Goal: Complete application form

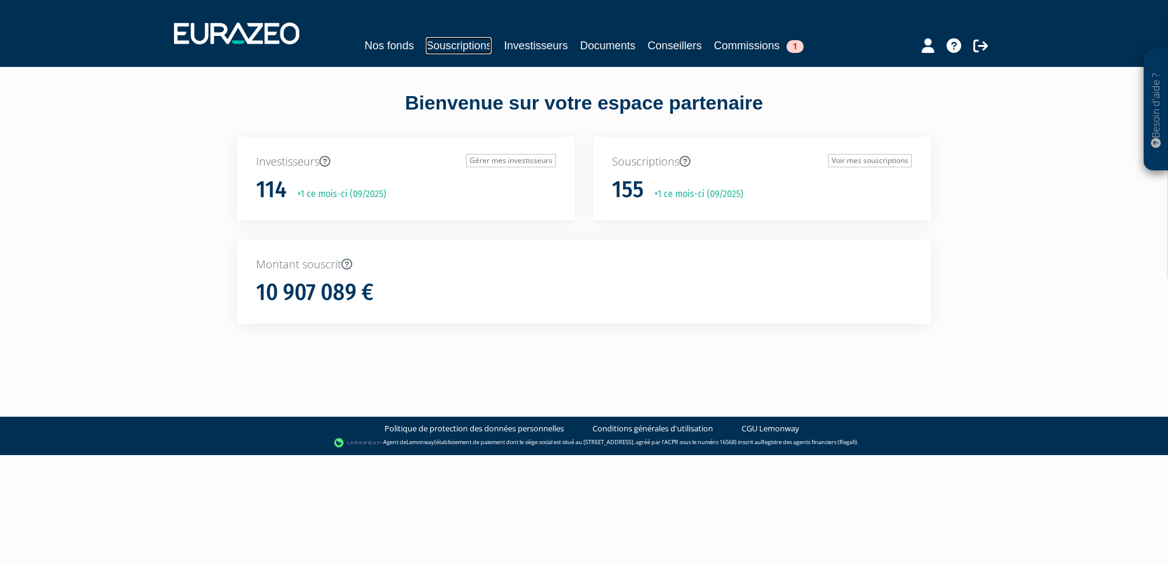
click at [473, 46] on link "Souscriptions" at bounding box center [459, 45] width 66 height 17
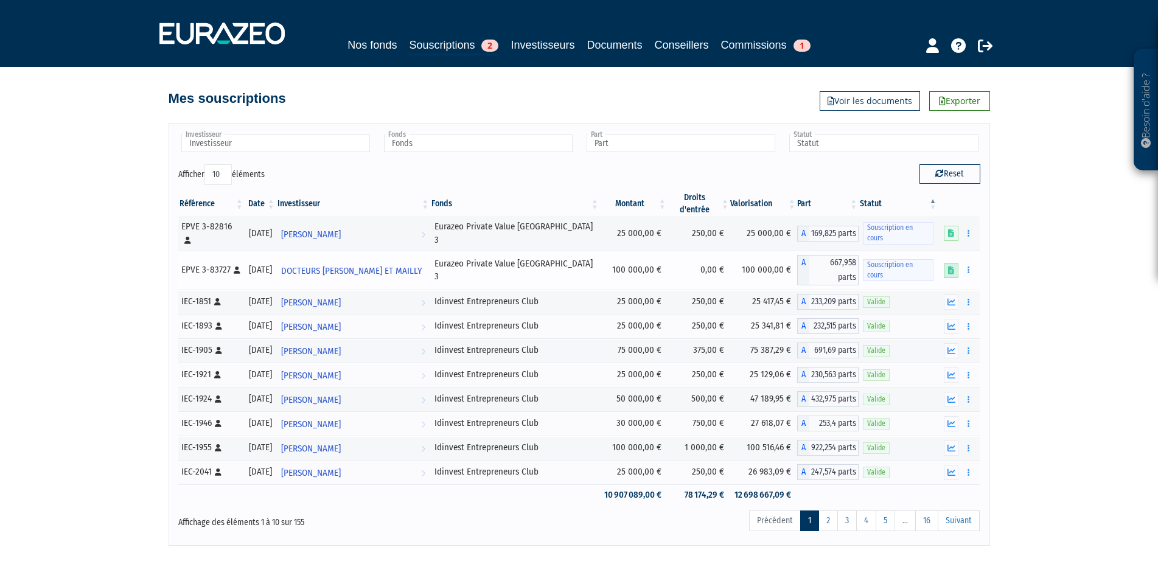
click at [952, 267] on icon at bounding box center [951, 271] width 6 height 8
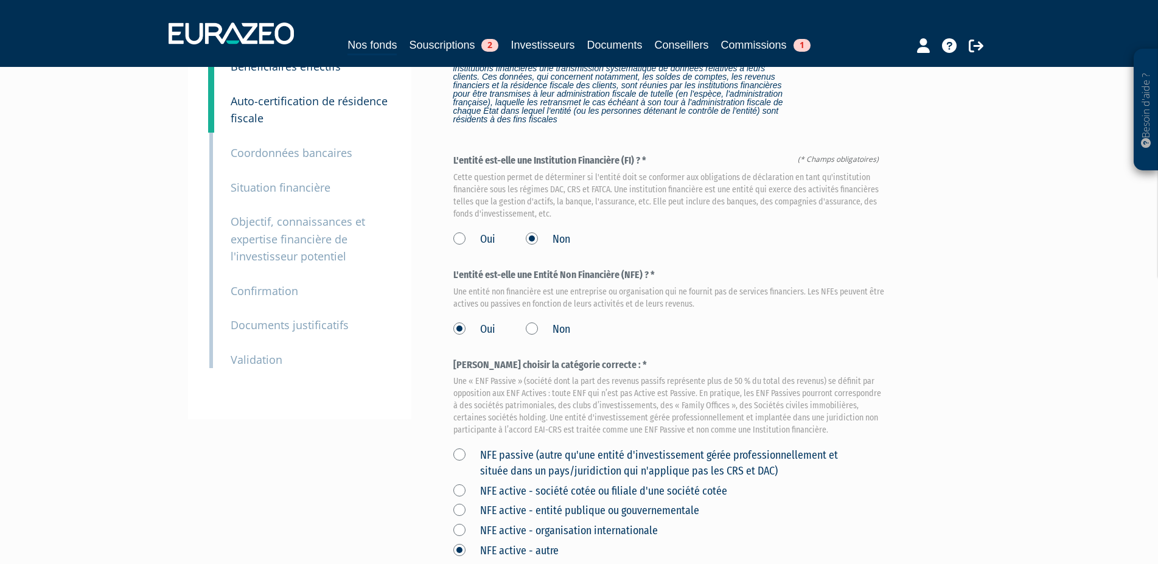
scroll to position [124, 0]
click at [301, 243] on small "Objectif, connaissances et expertise financière de l'investisseur potentiel" at bounding box center [298, 239] width 134 height 49
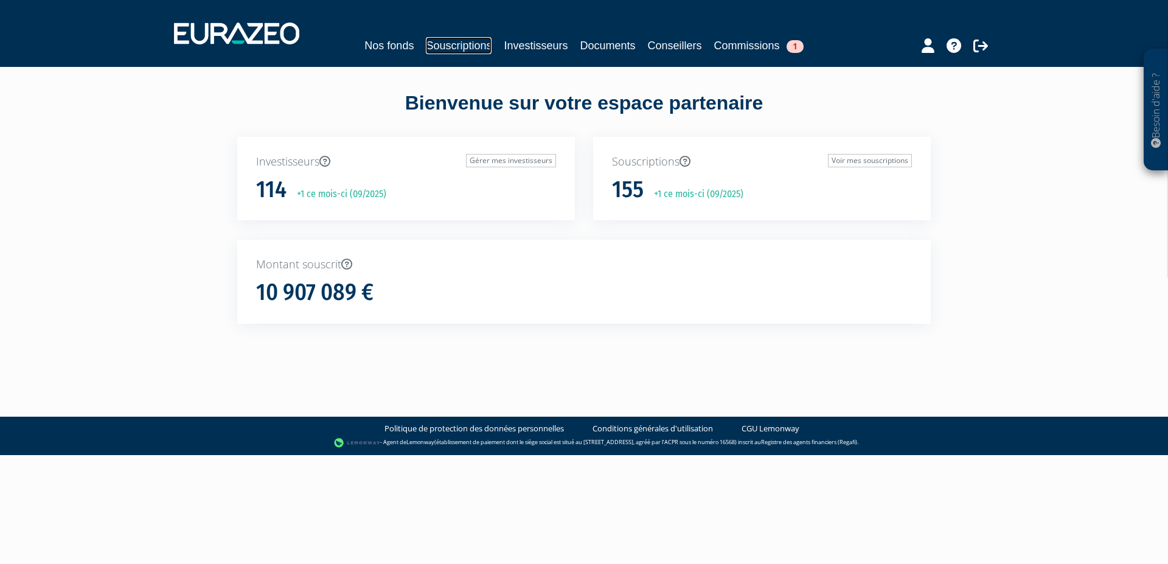
click at [454, 40] on link "Souscriptions" at bounding box center [459, 45] width 66 height 17
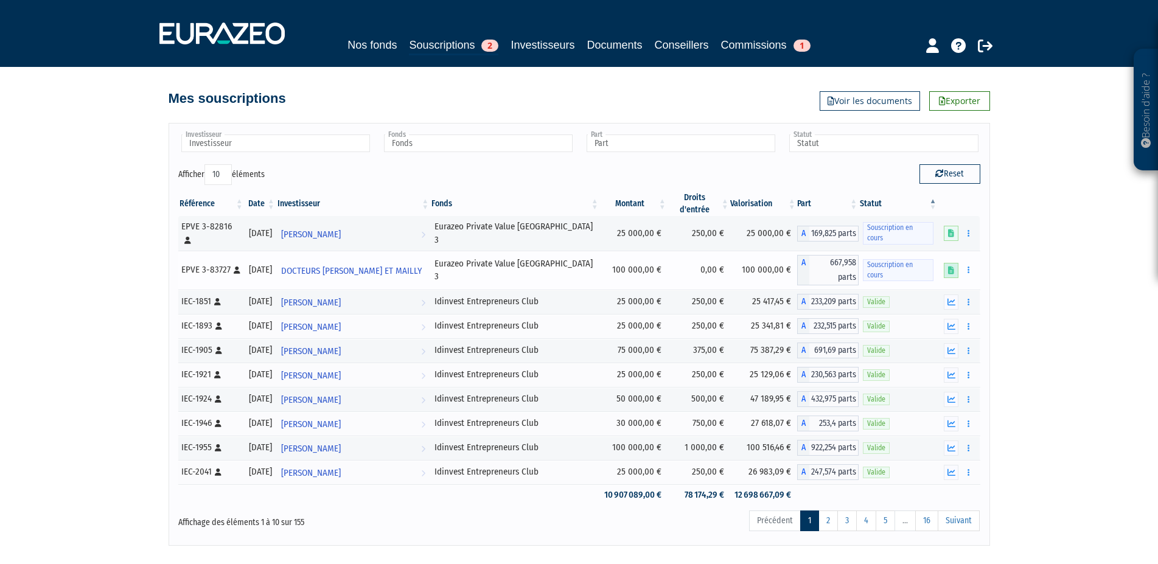
click at [951, 267] on icon at bounding box center [951, 271] width 6 height 8
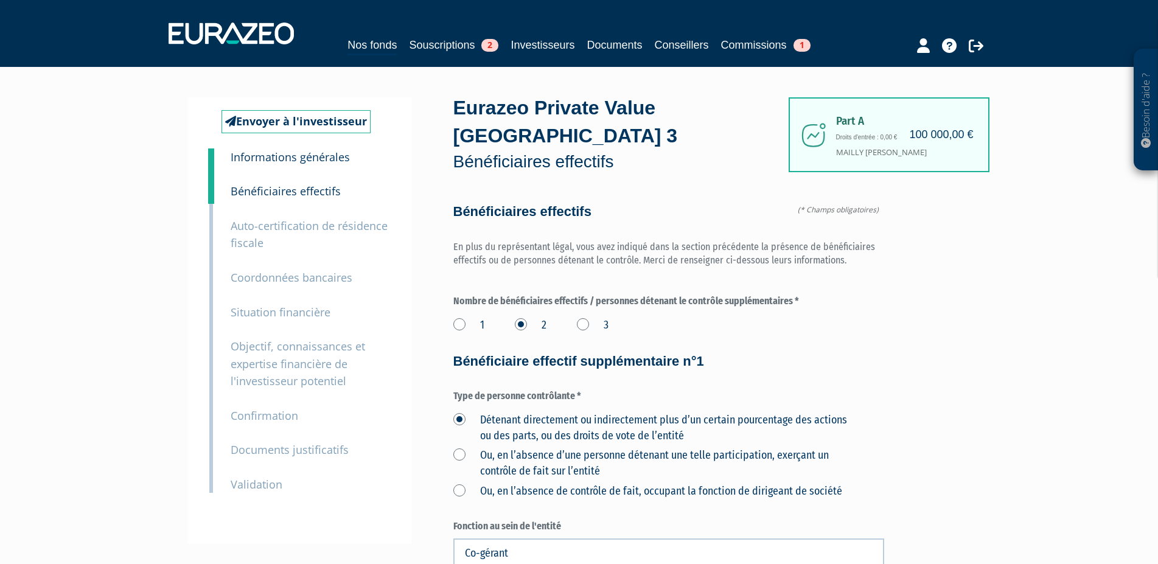
click at [284, 230] on small "Auto-certification de résidence fiscale" at bounding box center [309, 234] width 157 height 32
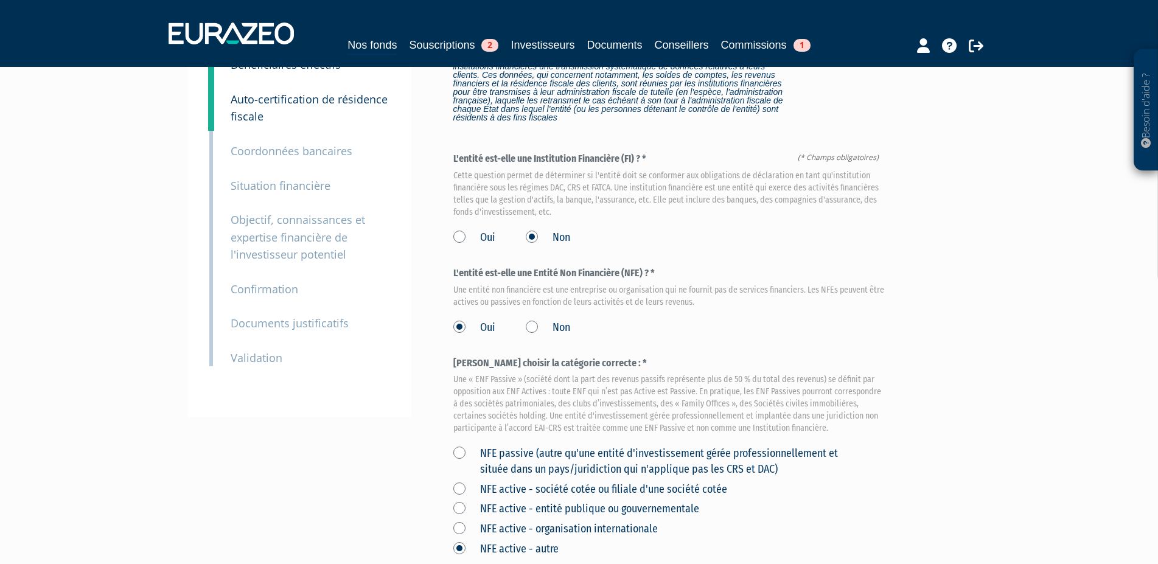
scroll to position [124, 0]
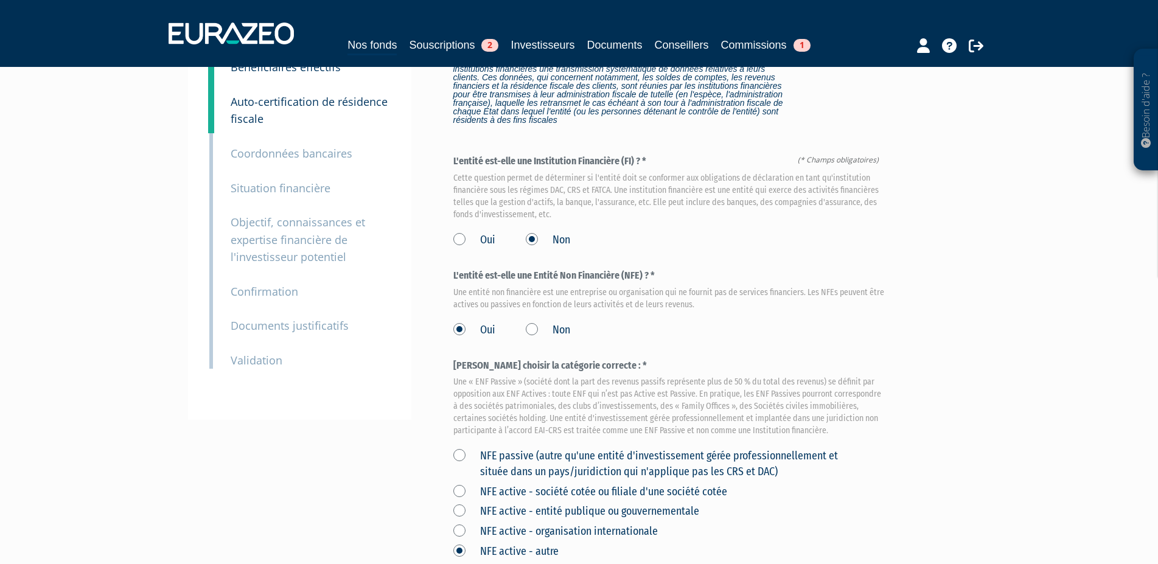
click at [291, 184] on small "Situation financière" at bounding box center [281, 188] width 100 height 15
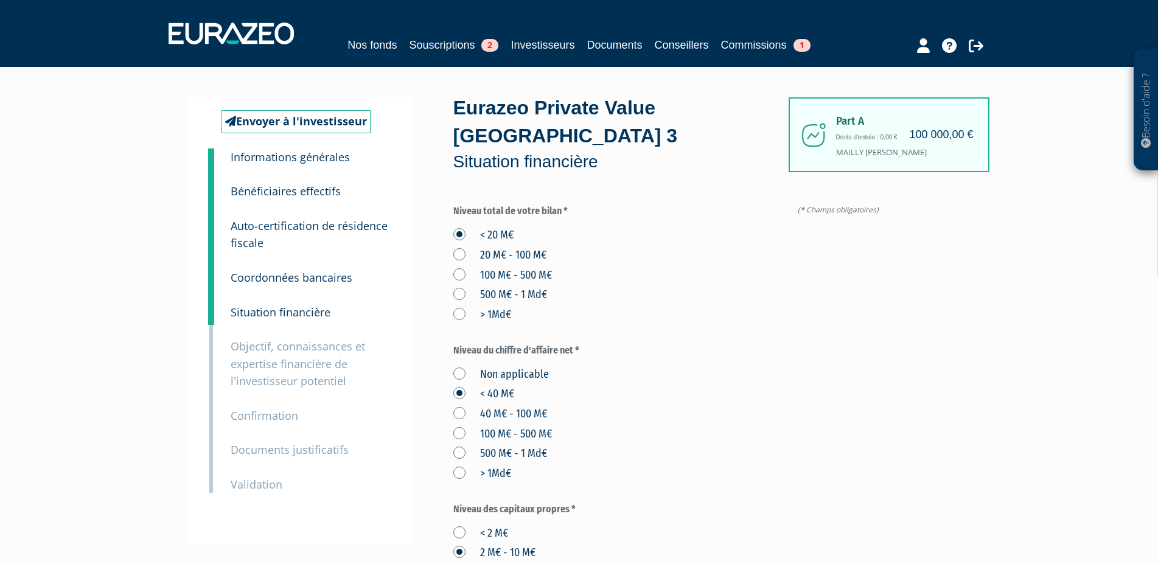
click at [293, 232] on small "Auto-certification de résidence fiscale" at bounding box center [309, 234] width 157 height 32
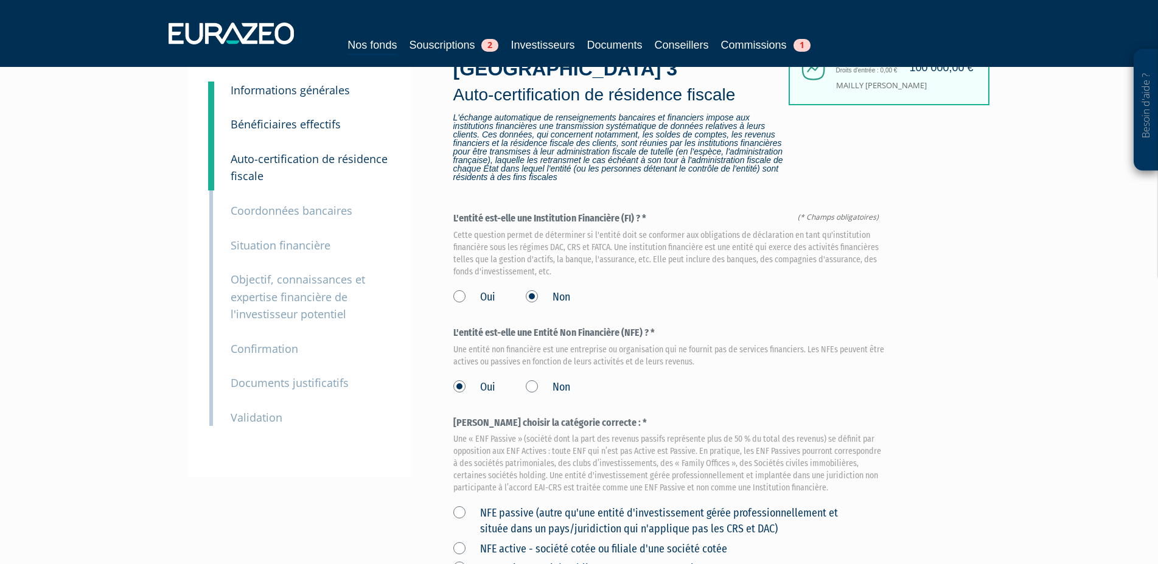
scroll to position [62, 0]
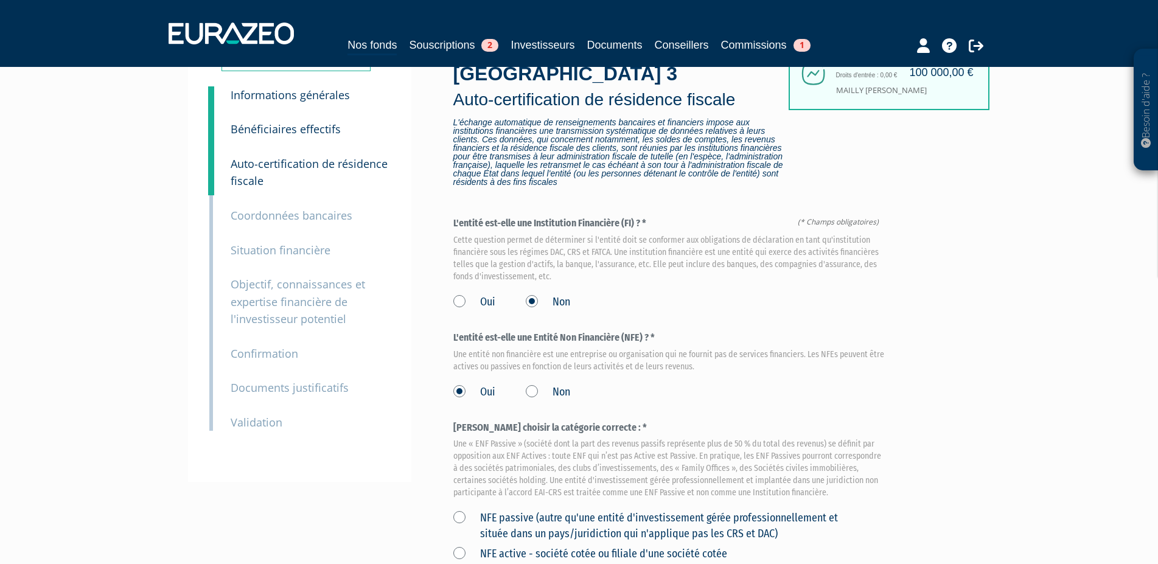
click at [290, 250] on small "Situation financière" at bounding box center [281, 250] width 100 height 15
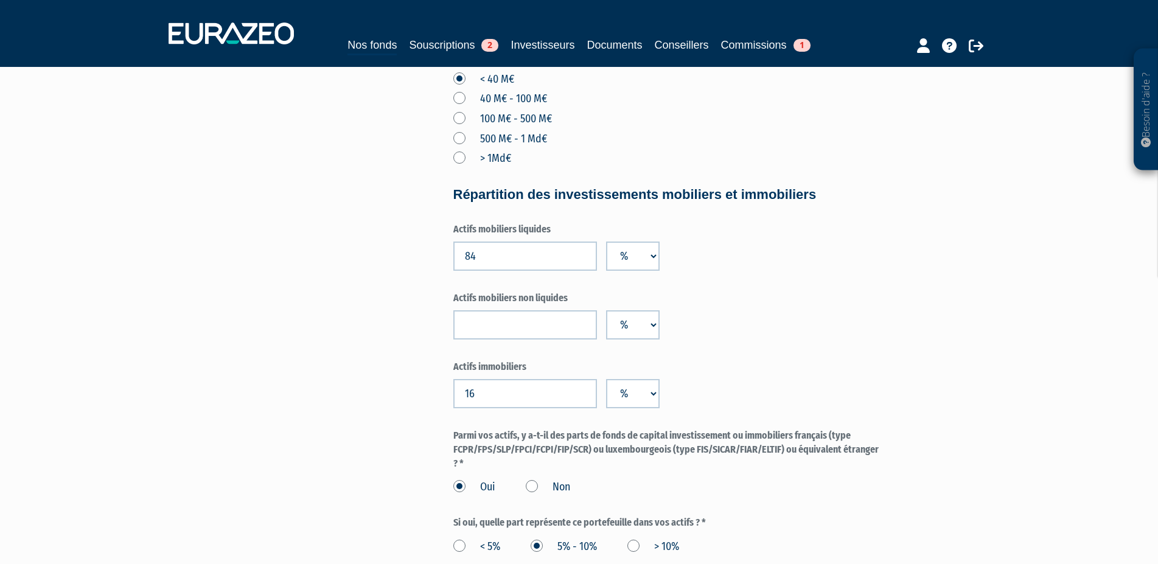
scroll to position [807, 0]
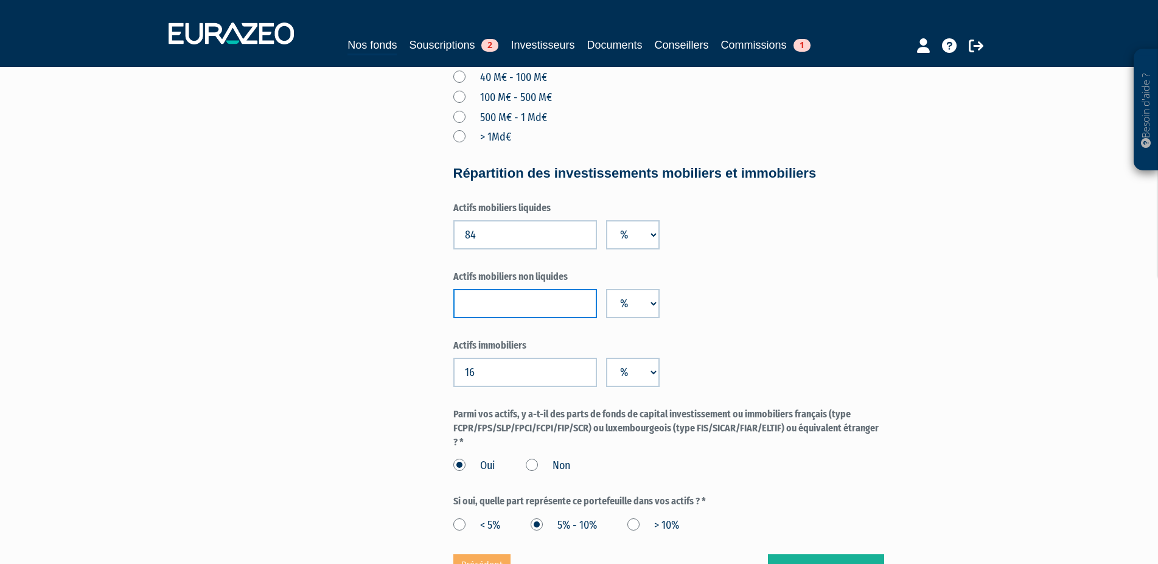
click at [497, 304] on input "number" at bounding box center [525, 303] width 144 height 29
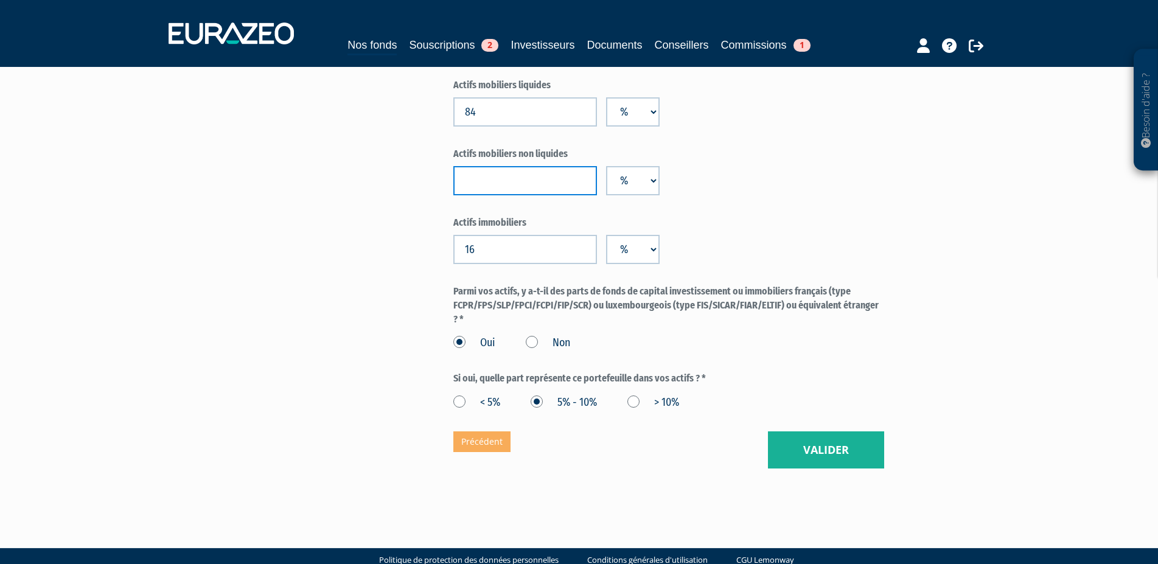
scroll to position [931, 0]
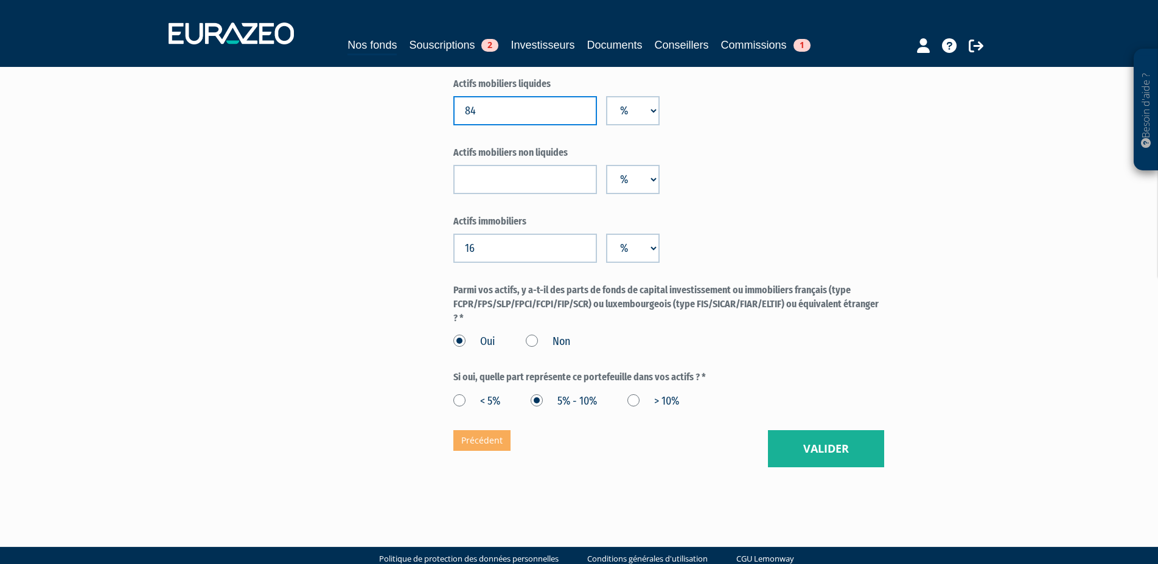
drag, startPoint x: 489, startPoint y: 116, endPoint x: 426, endPoint y: 114, distance: 62.7
click at [453, 114] on input "84" at bounding box center [525, 110] width 144 height 29
type input "70"
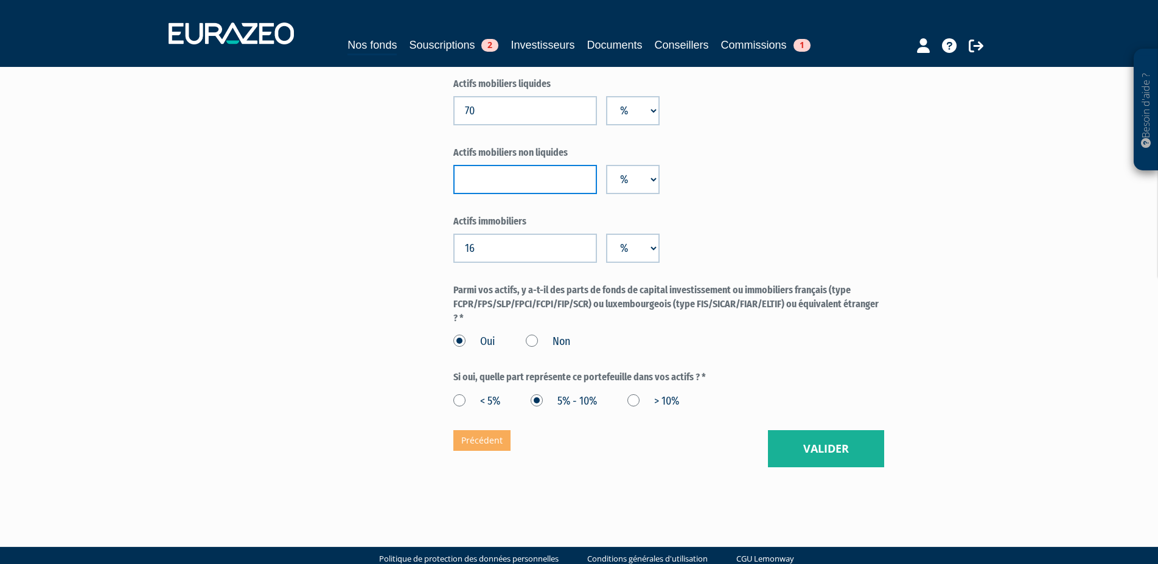
click at [492, 191] on input "number" at bounding box center [525, 179] width 144 height 29
type input "14"
drag, startPoint x: 495, startPoint y: 246, endPoint x: 435, endPoint y: 254, distance: 61.4
click at [453, 254] on input "16" at bounding box center [525, 248] width 144 height 29
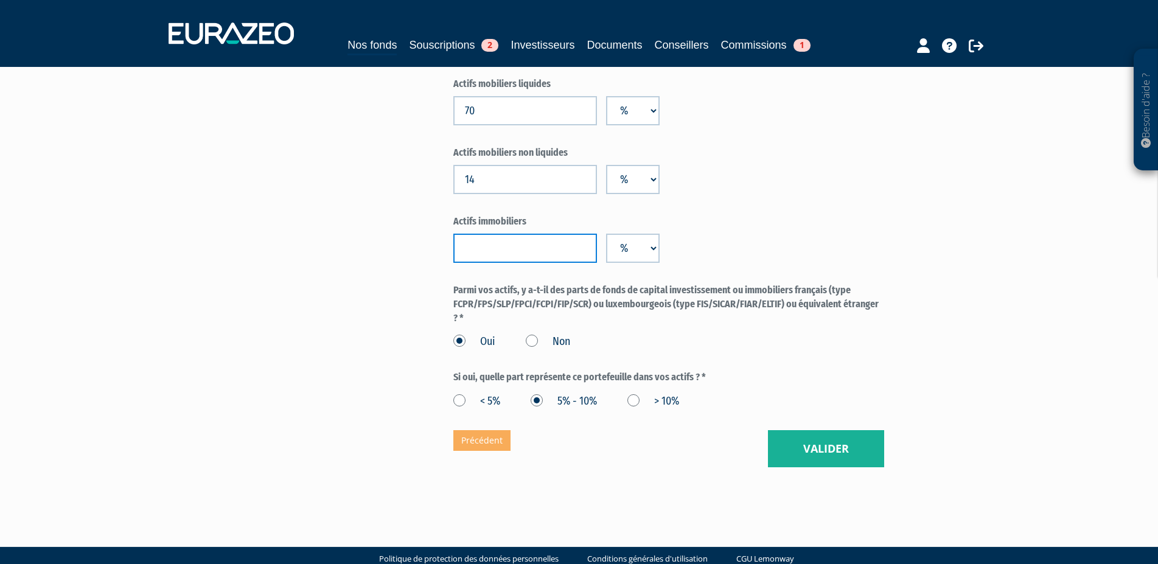
click at [545, 246] on input "number" at bounding box center [525, 248] width 144 height 29
type input "16"
click at [851, 228] on label "Actifs immobiliers" at bounding box center [668, 222] width 431 height 14
click at [821, 436] on button "Valider" at bounding box center [826, 449] width 116 height 38
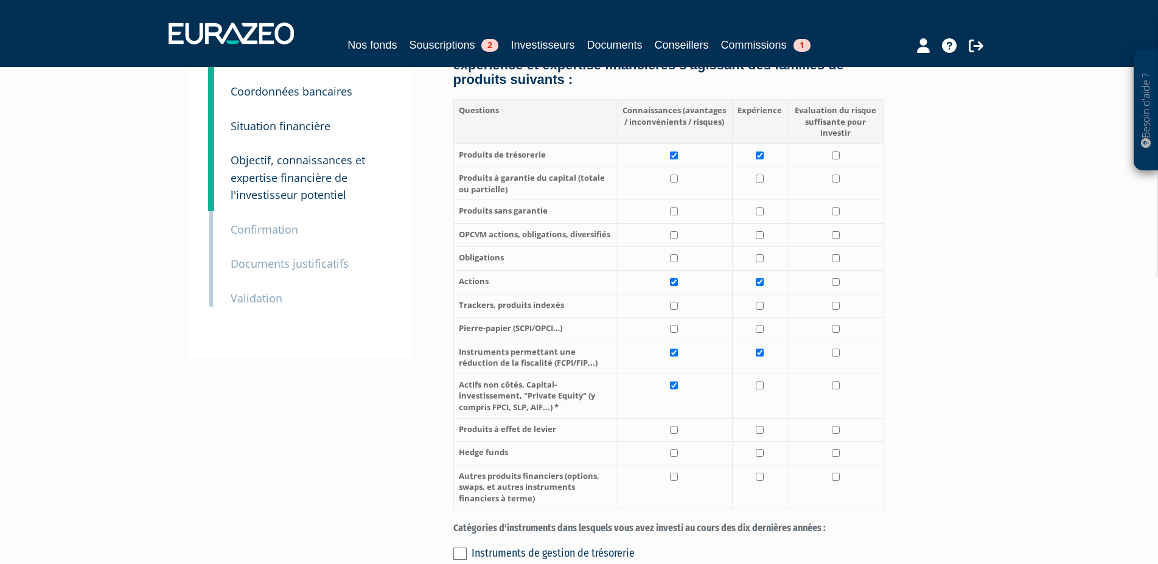
scroll to position [124, 0]
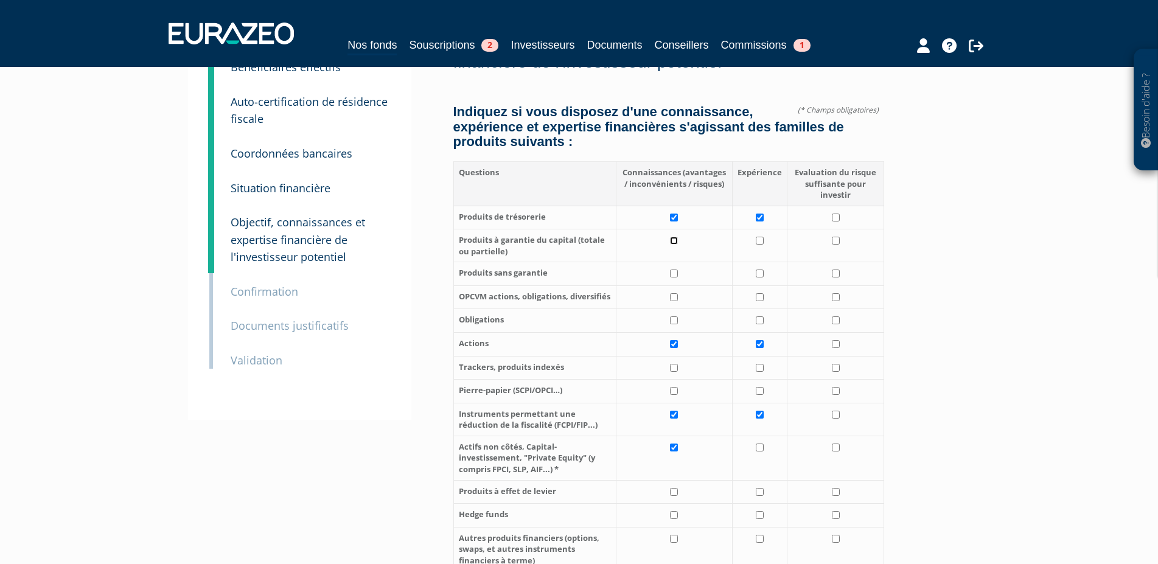
click at [677, 237] on input "checkbox" at bounding box center [674, 241] width 8 height 8
checkbox input "true"
click at [678, 279] on td at bounding box center [674, 274] width 116 height 24
checkbox input "true"
click at [674, 298] on input "checkbox" at bounding box center [674, 297] width 8 height 8
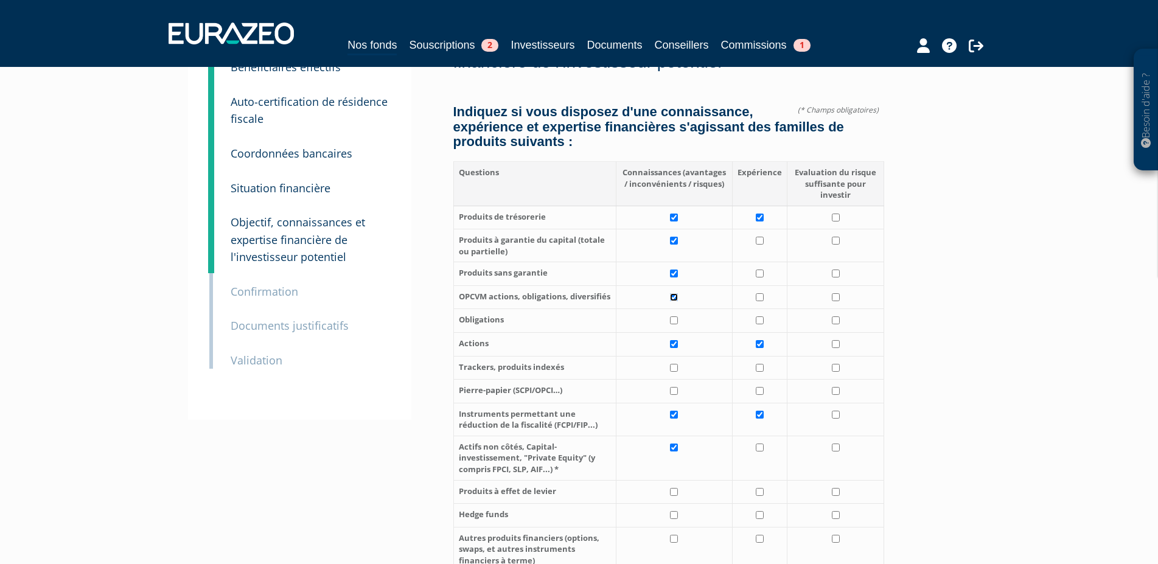
checkbox input "true"
click at [673, 320] on input "checkbox" at bounding box center [674, 320] width 8 height 8
checkbox input "true"
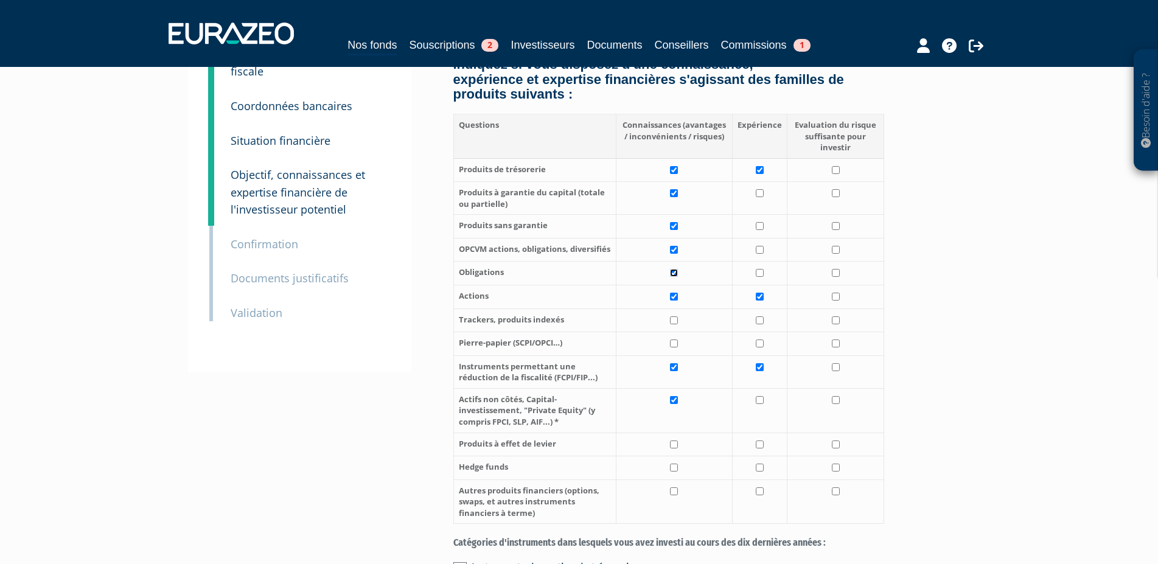
scroll to position [248, 0]
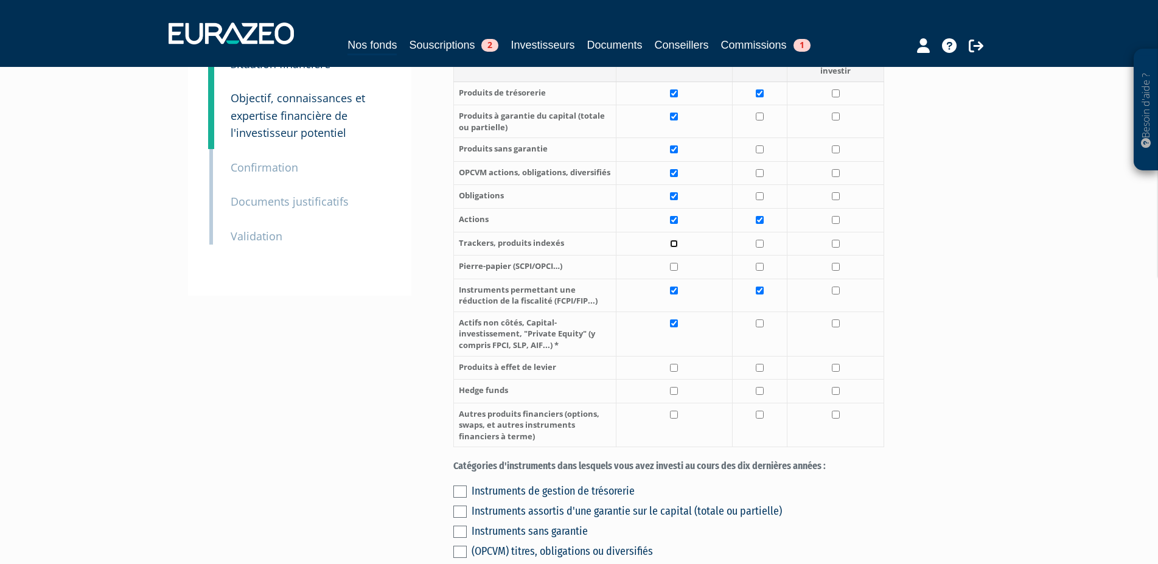
click at [674, 243] on input "checkbox" at bounding box center [674, 244] width 8 height 8
checkbox input "true"
click at [676, 265] on input "checkbox" at bounding box center [674, 267] width 8 height 8
checkbox input "true"
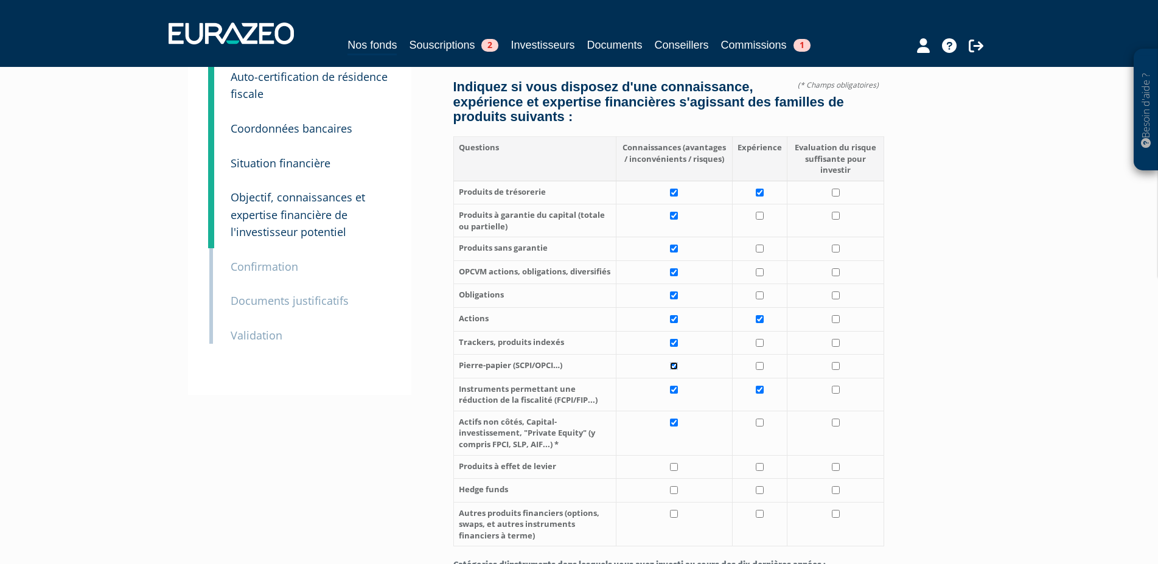
scroll to position [124, 0]
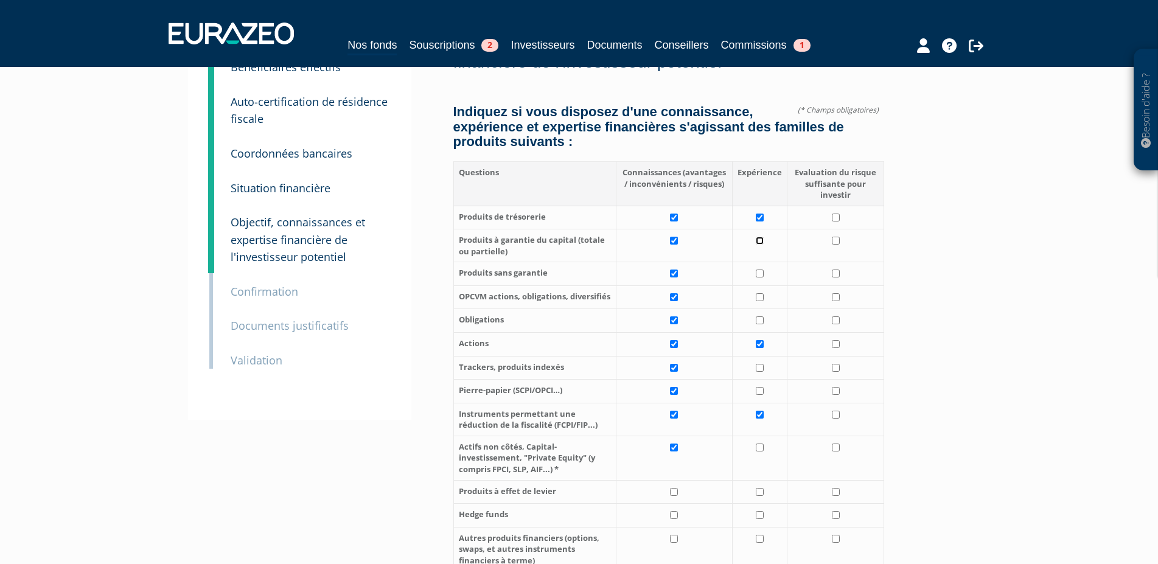
click at [759, 240] on input "checkbox" at bounding box center [760, 241] width 8 height 8
checkbox input "true"
click at [763, 276] on input "checkbox" at bounding box center [760, 274] width 8 height 8
checkbox input "true"
click at [761, 299] on input "checkbox" at bounding box center [760, 297] width 8 height 8
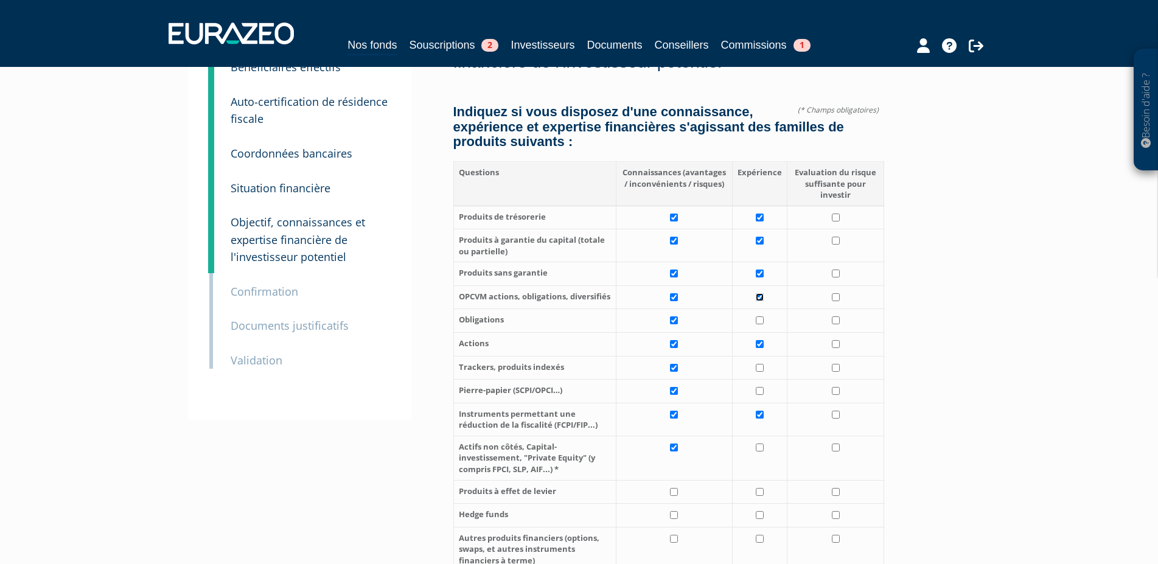
checkbox input "true"
click at [758, 322] on input "checkbox" at bounding box center [760, 320] width 8 height 8
checkbox input "true"
click at [763, 367] on input "checkbox" at bounding box center [760, 368] width 8 height 8
checkbox input "true"
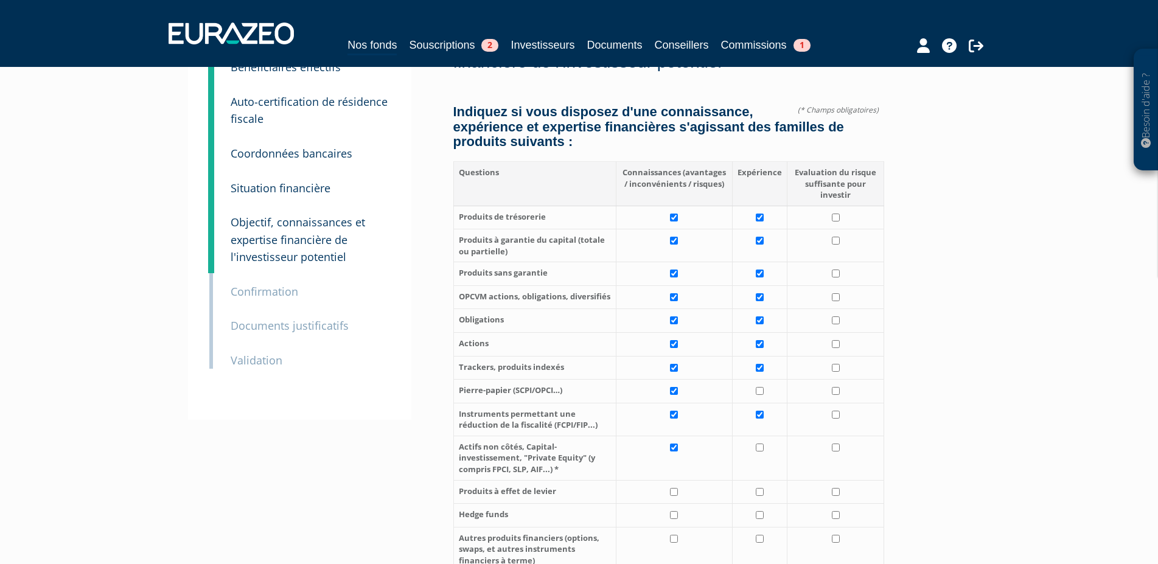
click at [765, 393] on td at bounding box center [760, 392] width 55 height 24
checkbox input "true"
click at [762, 444] on input "checkbox" at bounding box center [760, 448] width 8 height 8
checkbox input "true"
click at [839, 220] on input "checkbox" at bounding box center [836, 218] width 8 height 8
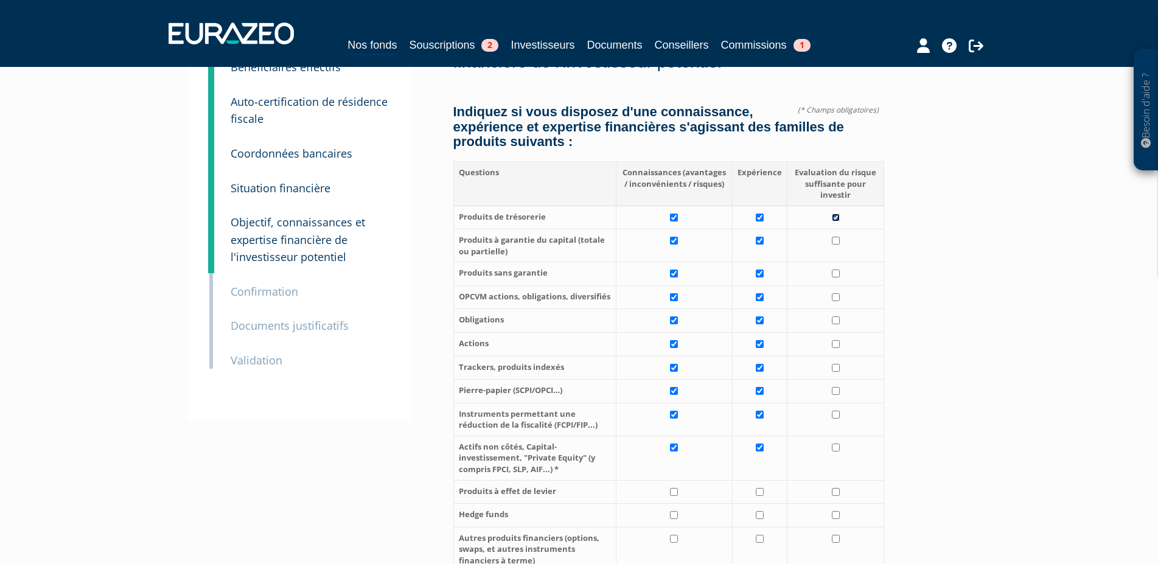
checkbox input "true"
click at [836, 245] on input "checkbox" at bounding box center [836, 241] width 8 height 8
checkbox input "true"
click at [833, 272] on input "checkbox" at bounding box center [836, 274] width 8 height 8
checkbox input "true"
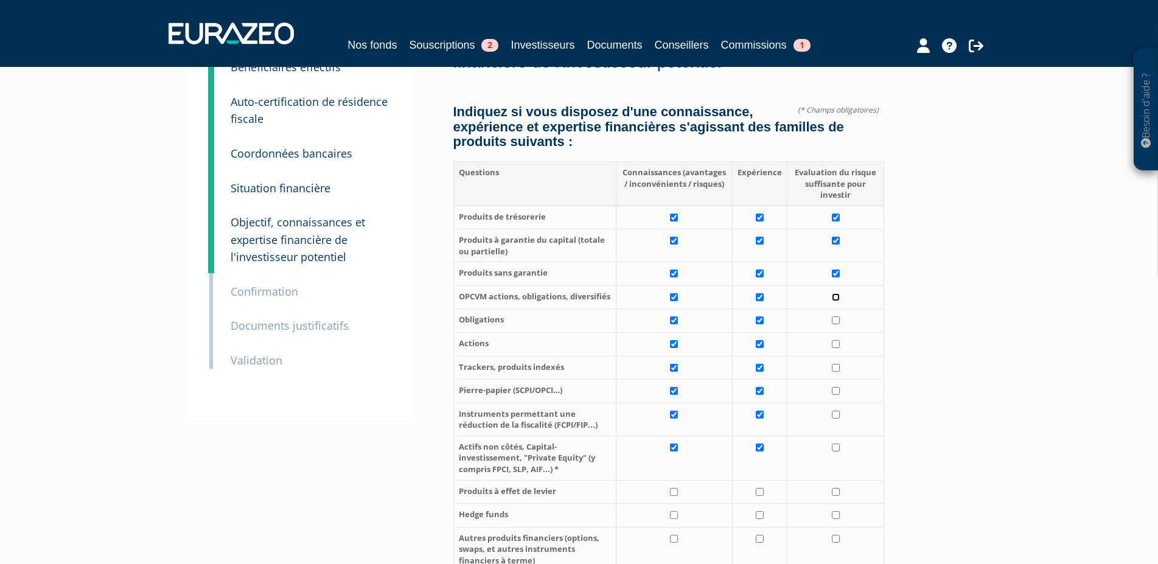
click at [837, 296] on input "checkbox" at bounding box center [836, 297] width 8 height 8
checkbox input "true"
click at [833, 323] on input "checkbox" at bounding box center [836, 320] width 8 height 8
checkbox input "true"
click at [836, 341] on input "checkbox" at bounding box center [836, 344] width 8 height 8
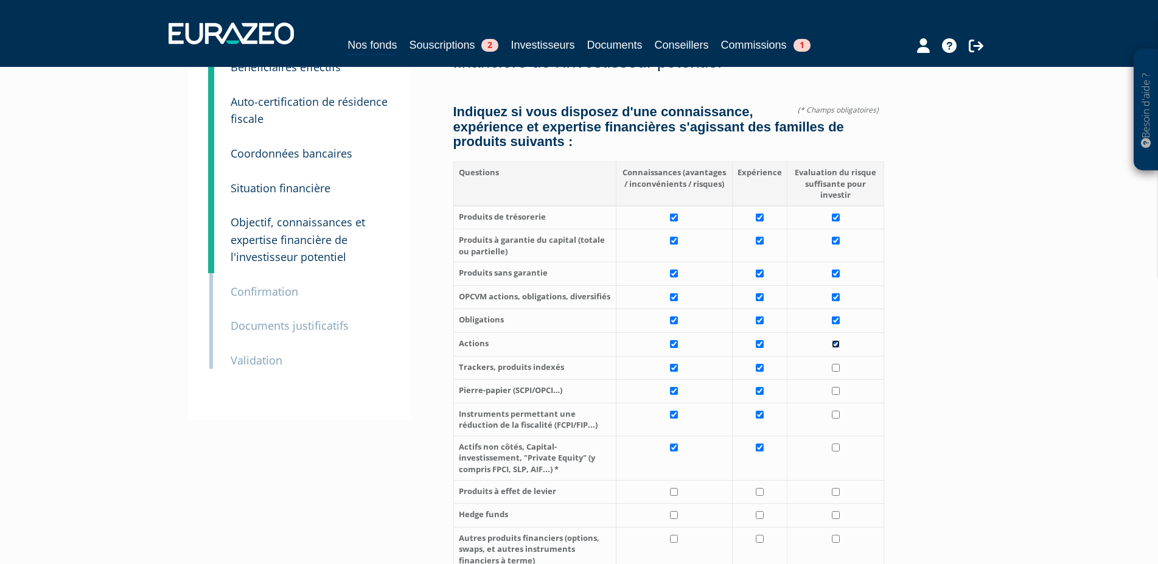
checkbox input "true"
click at [836, 371] on input "checkbox" at bounding box center [836, 368] width 8 height 8
checkbox input "true"
click at [838, 387] on input "checkbox" at bounding box center [836, 391] width 8 height 8
checkbox input "true"
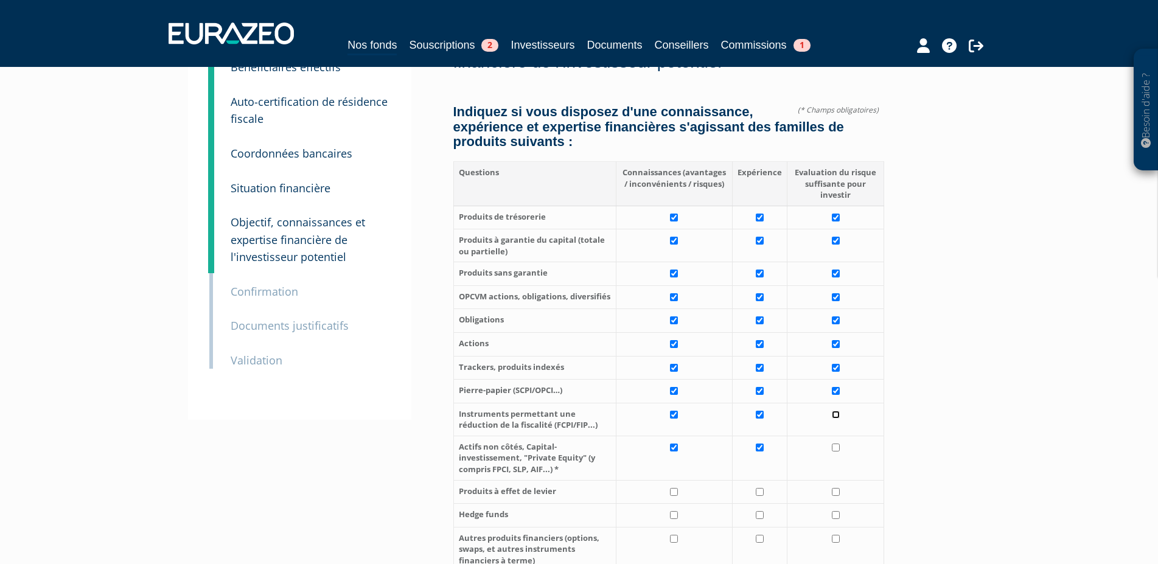
click at [834, 414] on input "checkbox" at bounding box center [836, 415] width 8 height 8
checkbox input "true"
drag, startPoint x: 837, startPoint y: 445, endPoint x: 847, endPoint y: 423, distance: 24.5
click at [837, 445] on input "checkbox" at bounding box center [836, 448] width 8 height 8
checkbox input "true"
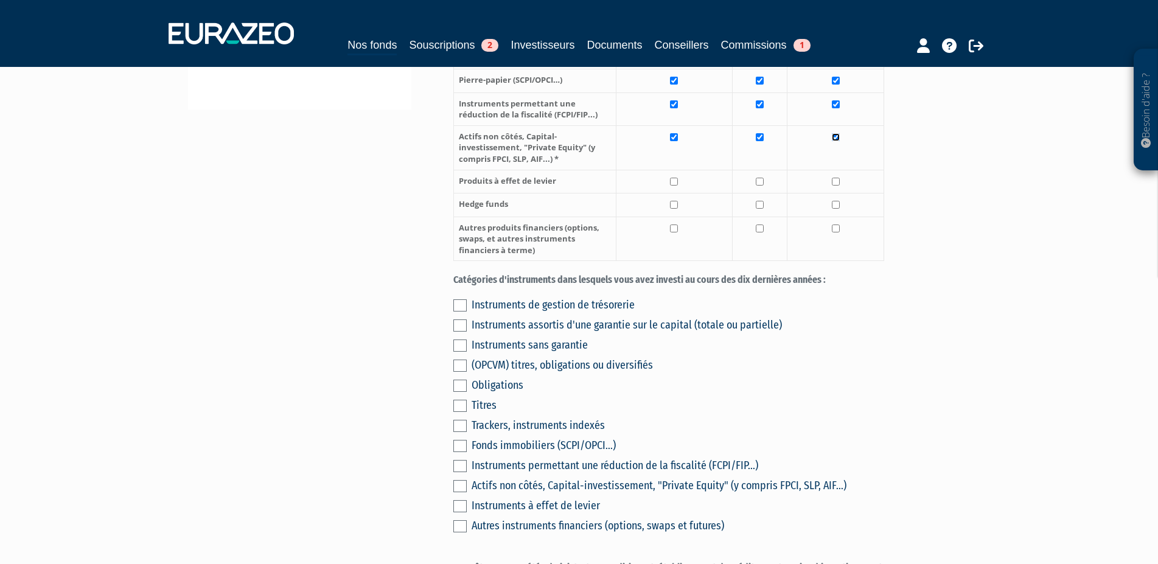
scroll to position [497, 0]
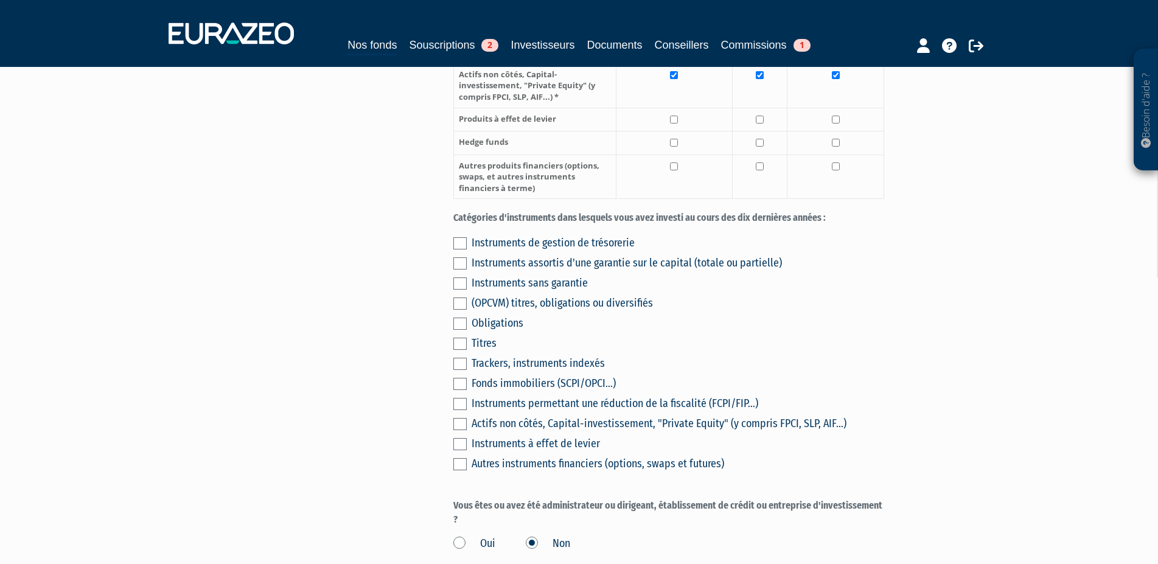
click at [459, 241] on label at bounding box center [459, 243] width 13 height 12
click at [0, 0] on input "checkbox" at bounding box center [0, 0] width 0 height 0
click at [463, 260] on label at bounding box center [459, 263] width 13 height 12
click at [0, 0] on input "checkbox" at bounding box center [0, 0] width 0 height 0
click at [461, 281] on label at bounding box center [459, 284] width 13 height 12
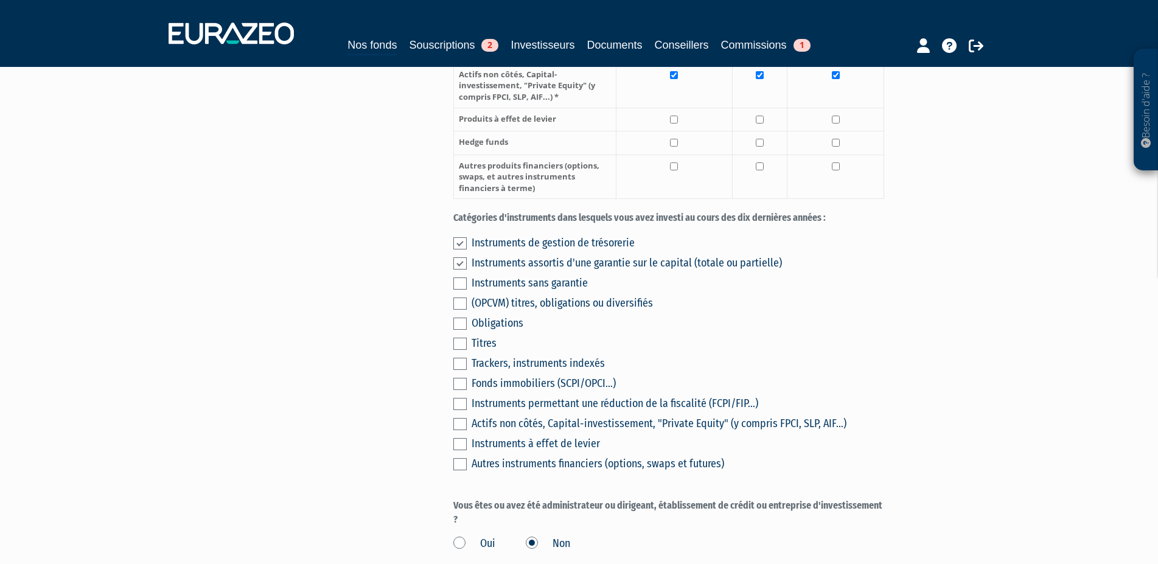
click at [0, 0] on input "checkbox" at bounding box center [0, 0] width 0 height 0
click at [459, 300] on label at bounding box center [459, 304] width 13 height 12
click at [0, 0] on input "checkbox" at bounding box center [0, 0] width 0 height 0
click at [456, 384] on label at bounding box center [459, 384] width 13 height 12
click at [0, 0] on input "checkbox" at bounding box center [0, 0] width 0 height 0
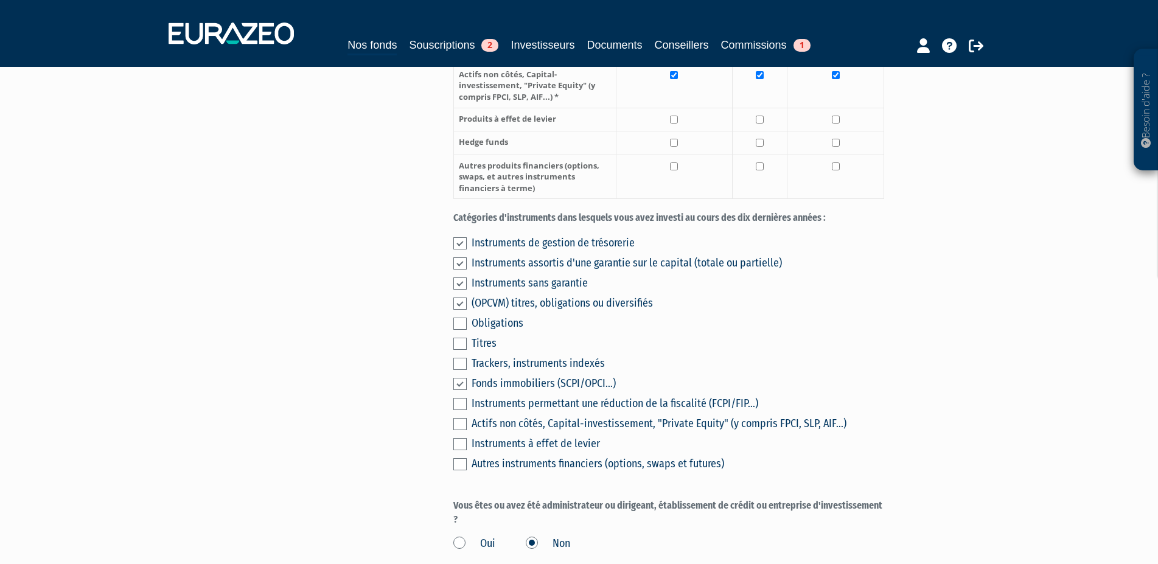
scroll to position [559, 0]
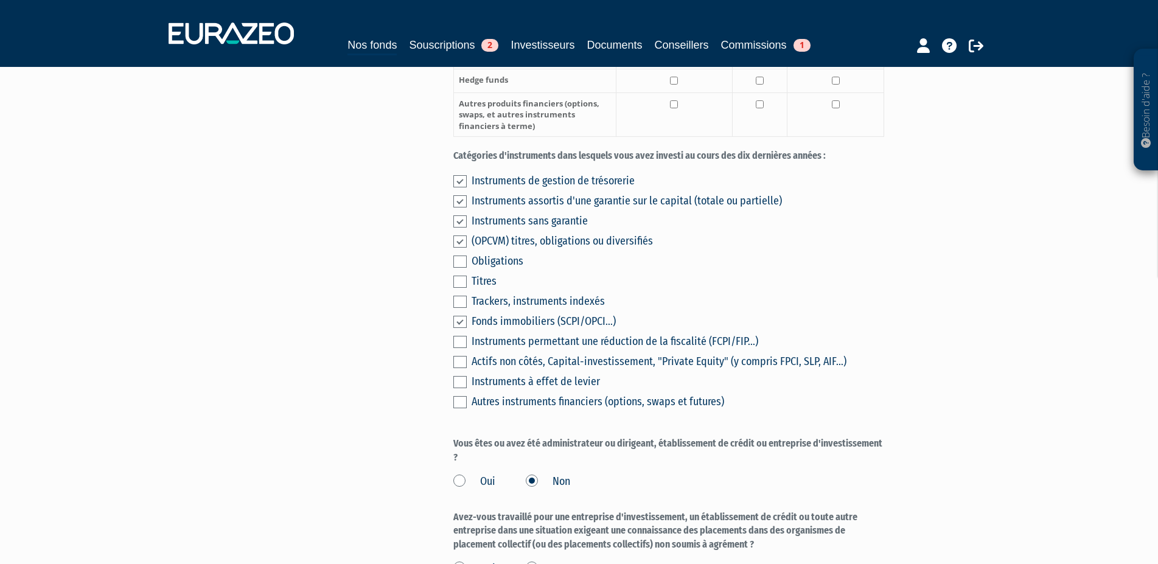
click at [460, 361] on label at bounding box center [459, 362] width 13 height 12
click at [0, 0] on input "checkbox" at bounding box center [0, 0] width 0 height 0
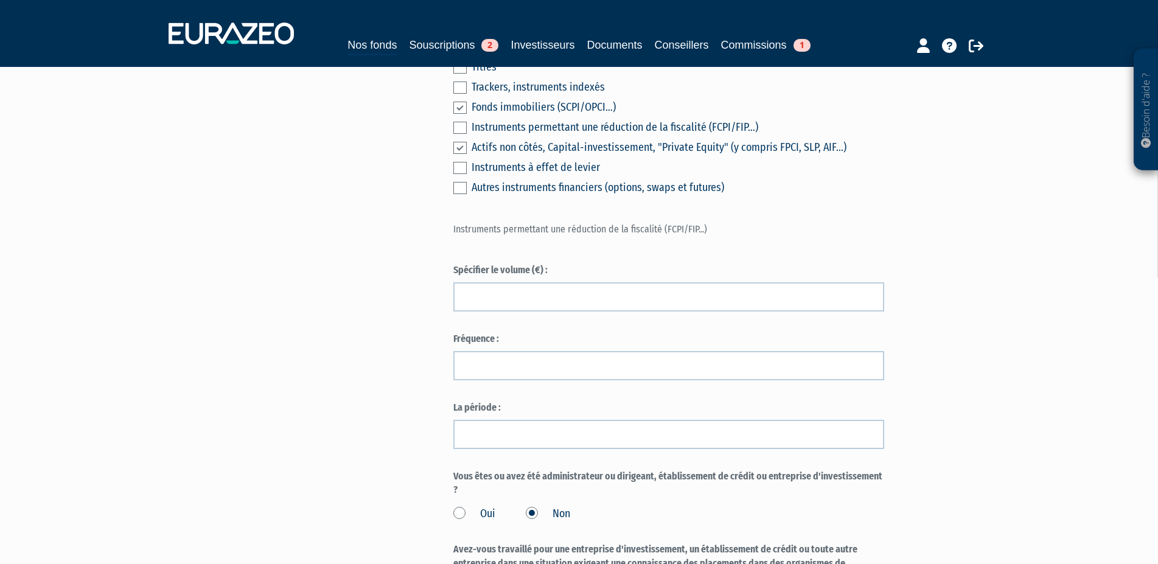
scroll to position [745, 0]
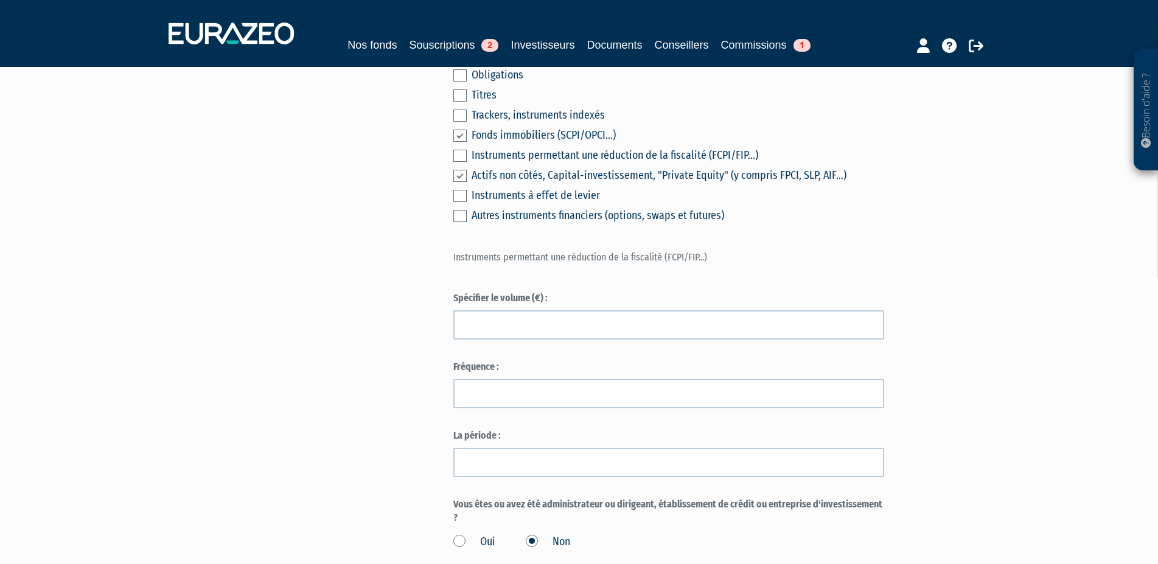
click at [461, 174] on label at bounding box center [459, 176] width 13 height 12
click at [0, 0] on input "checkbox" at bounding box center [0, 0] width 0 height 0
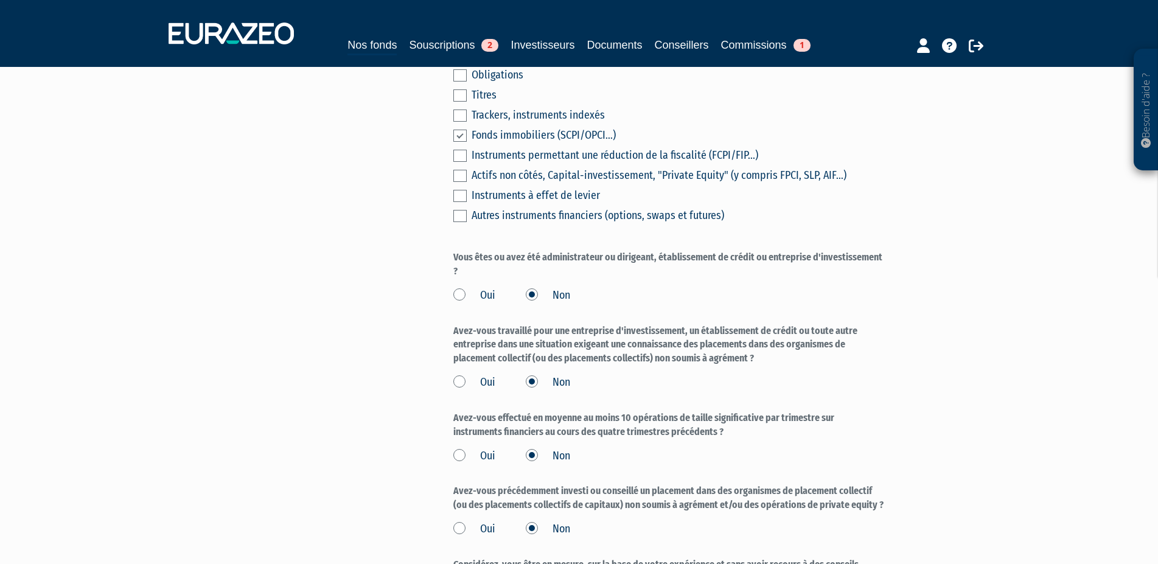
click at [461, 178] on label at bounding box center [459, 176] width 13 height 12
click at [0, 0] on input "checkbox" at bounding box center [0, 0] width 0 height 0
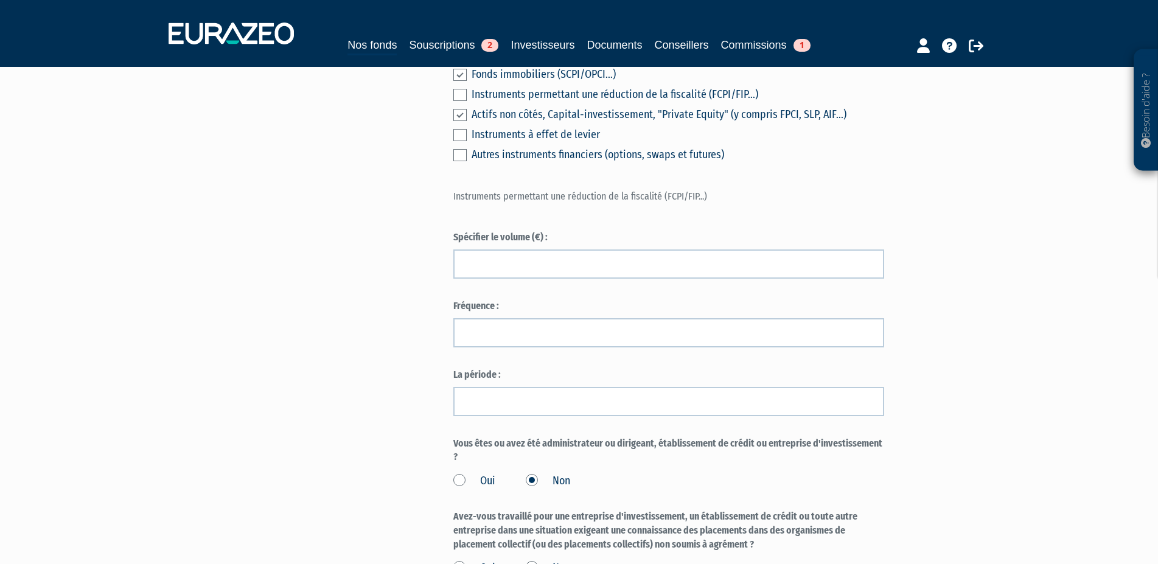
scroll to position [807, 0]
click at [459, 114] on label at bounding box center [459, 114] width 13 height 12
click at [0, 0] on input "checkbox" at bounding box center [0, 0] width 0 height 0
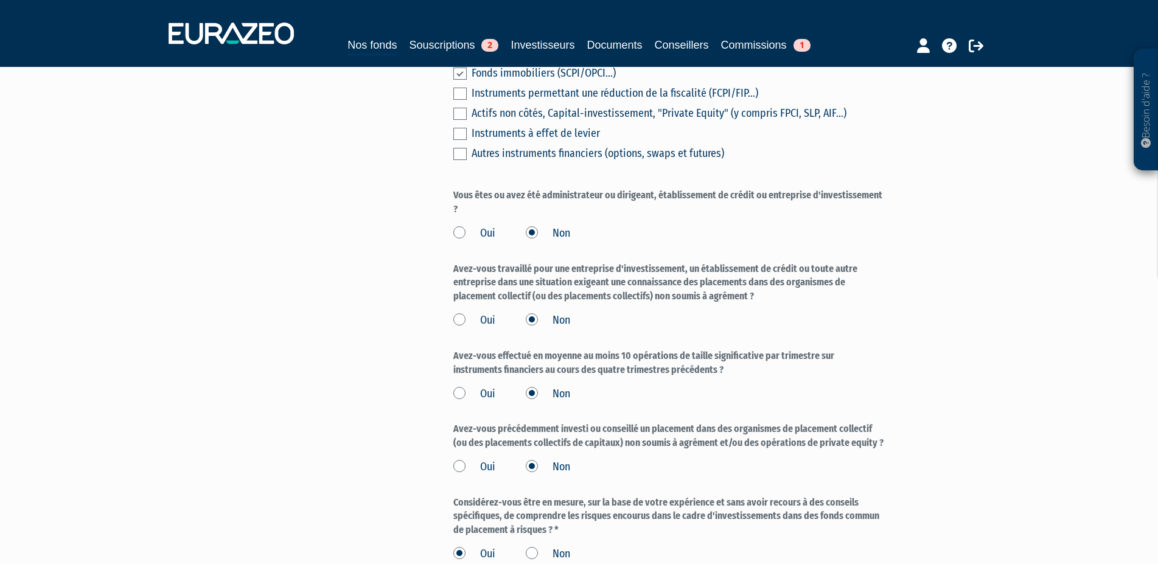
click at [459, 90] on label at bounding box center [459, 94] width 13 height 12
click at [0, 0] on input "checkbox" at bounding box center [0, 0] width 0 height 0
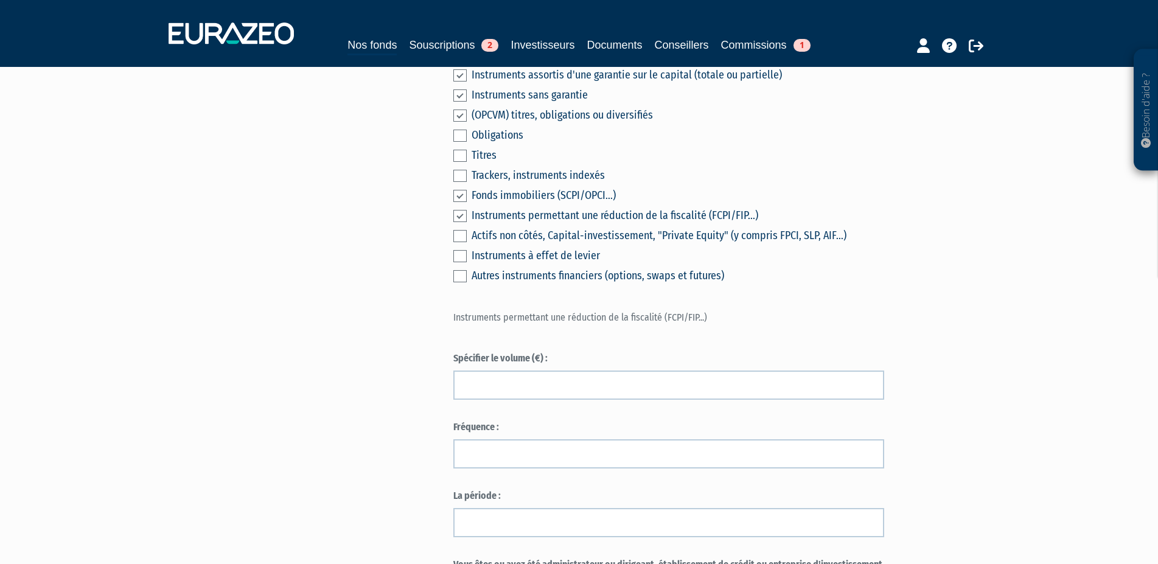
scroll to position [683, 0]
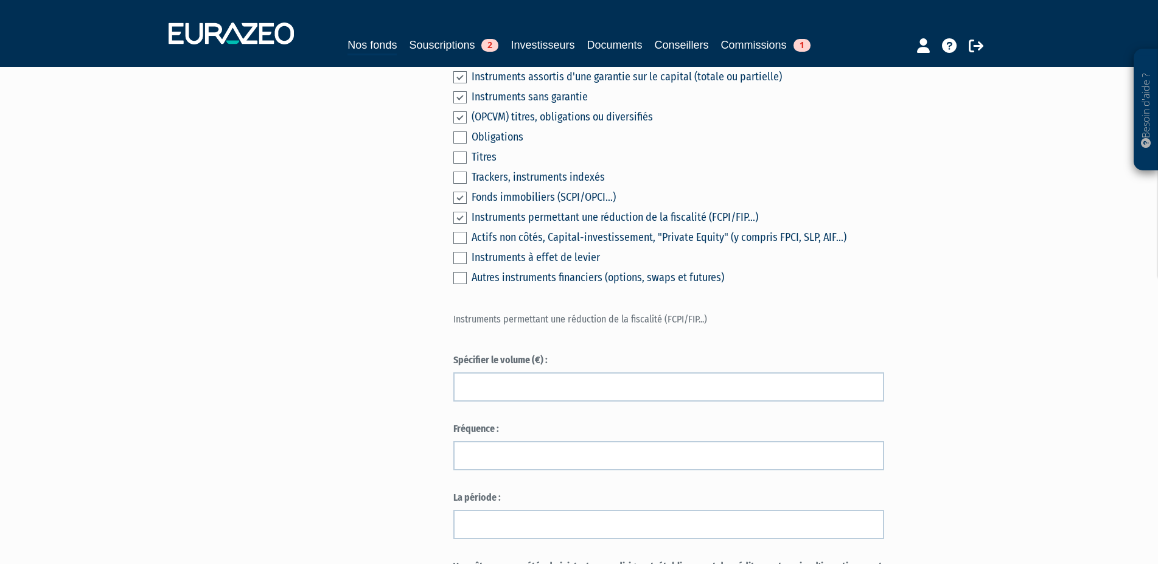
click at [459, 236] on label at bounding box center [459, 238] width 13 height 12
click at [0, 0] on input "checkbox" at bounding box center [0, 0] width 0 height 0
click at [456, 215] on label at bounding box center [459, 218] width 13 height 12
click at [0, 0] on input "checkbox" at bounding box center [0, 0] width 0 height 0
click at [865, 258] on div "Instruments à effet de levier" at bounding box center [678, 257] width 413 height 17
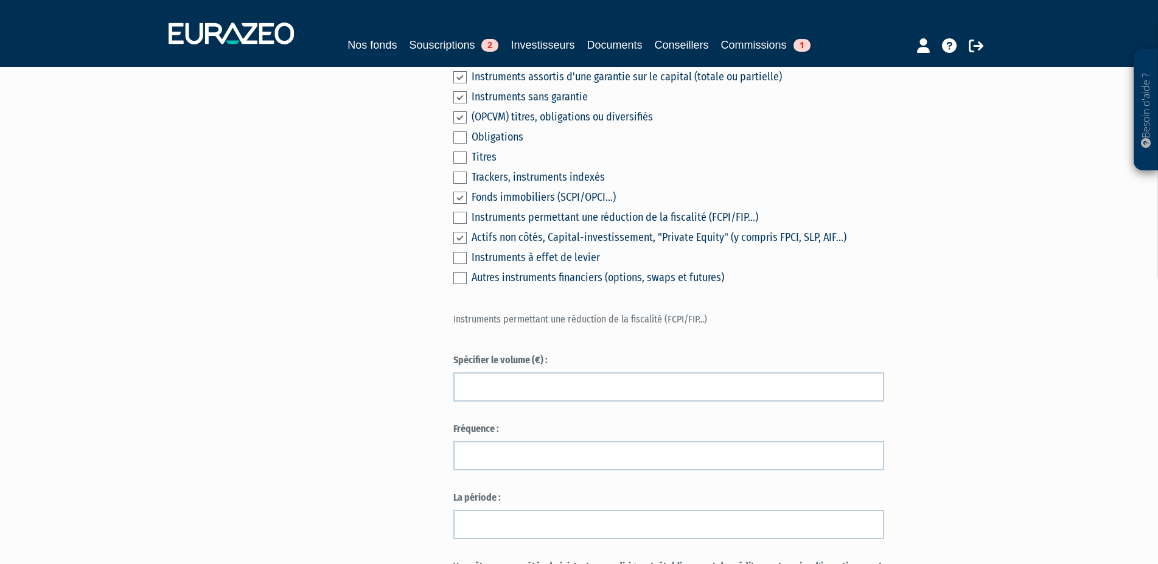
click at [461, 233] on label at bounding box center [459, 238] width 13 height 12
click at [0, 0] on input "checkbox" at bounding box center [0, 0] width 0 height 0
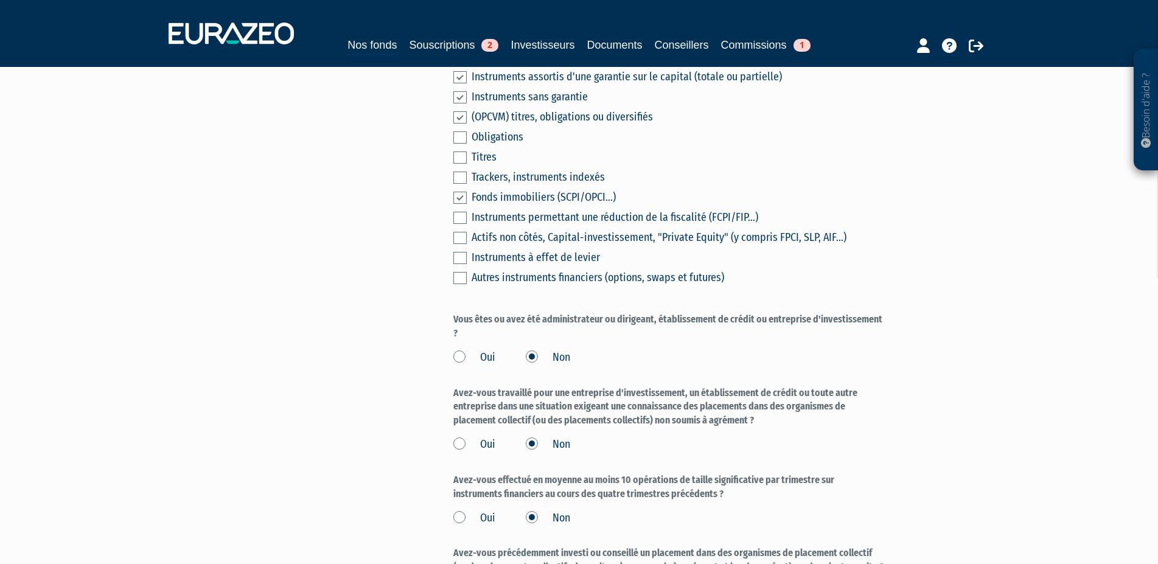
click at [461, 233] on label at bounding box center [459, 238] width 13 height 12
click at [0, 0] on input "checkbox" at bounding box center [0, 0] width 0 height 0
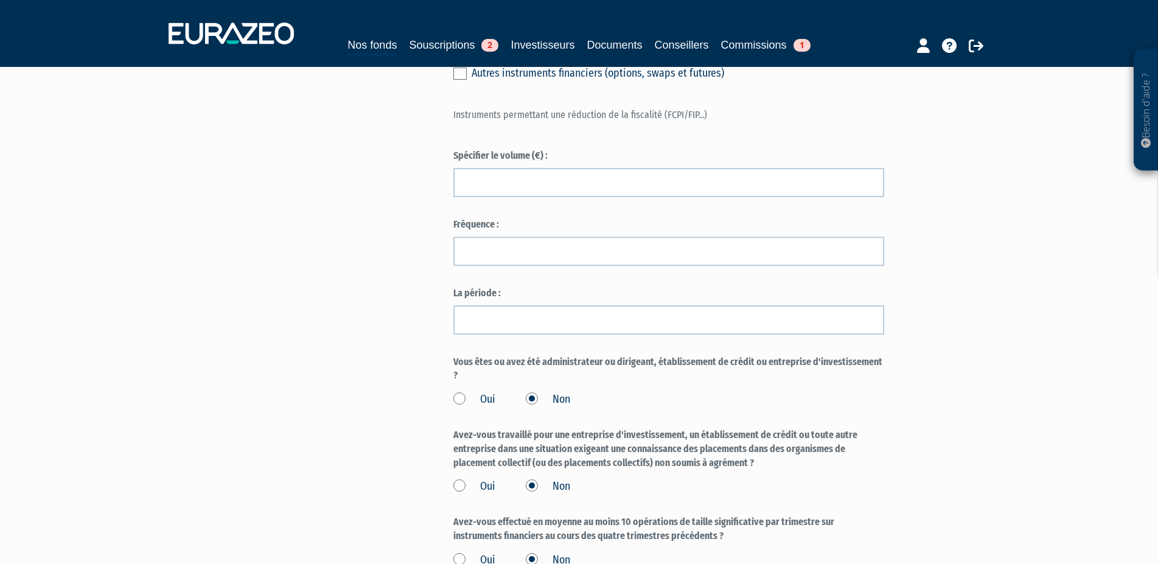
scroll to position [869, 0]
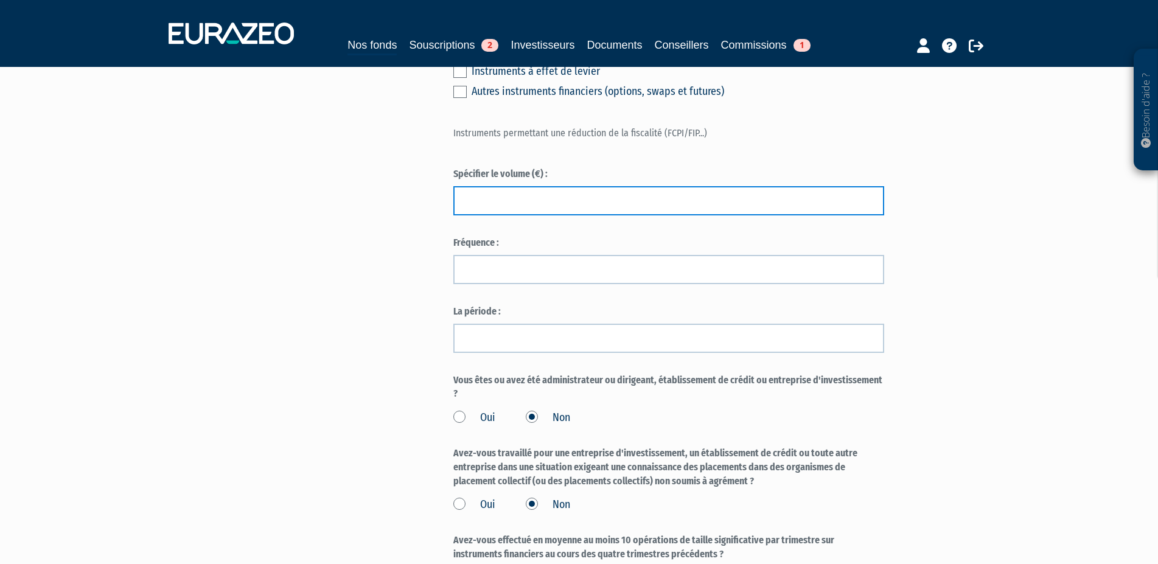
click at [456, 194] on input "text" at bounding box center [668, 200] width 431 height 29
type input "120000"
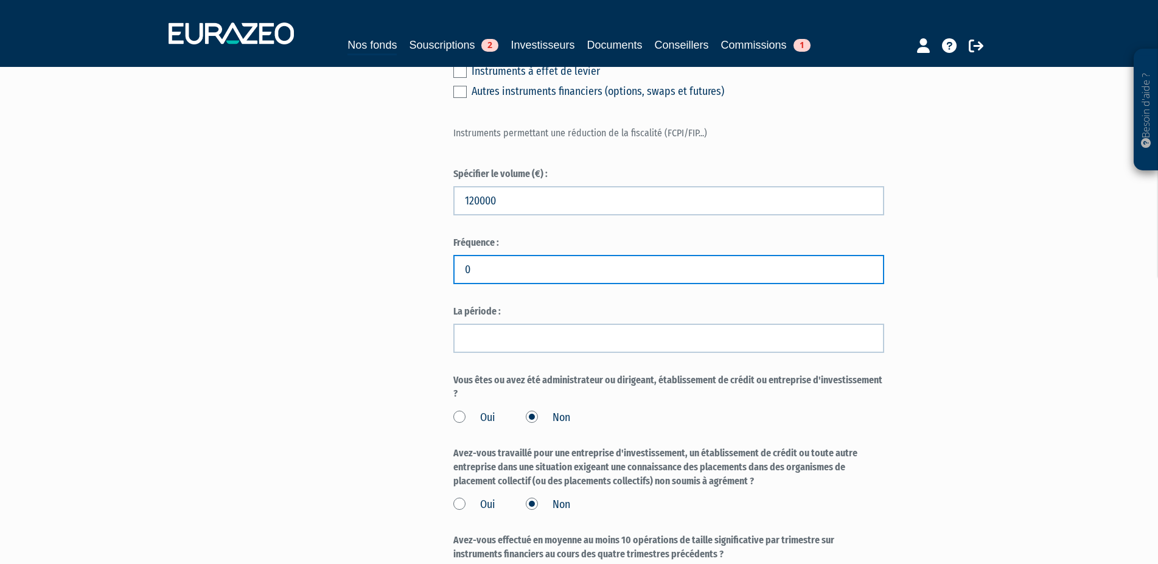
type input "0"
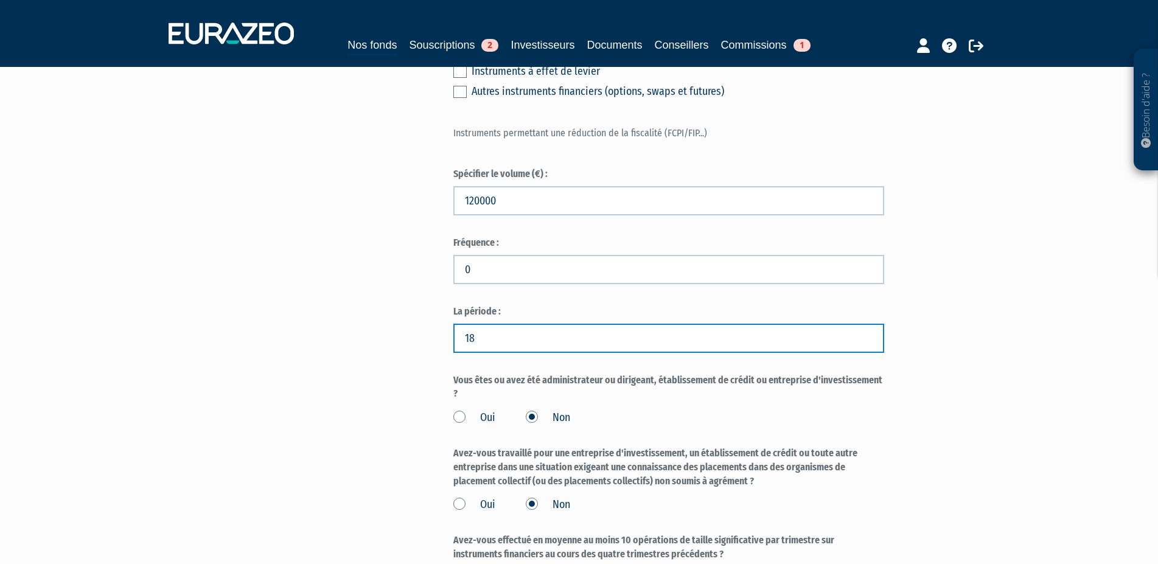
type input "1"
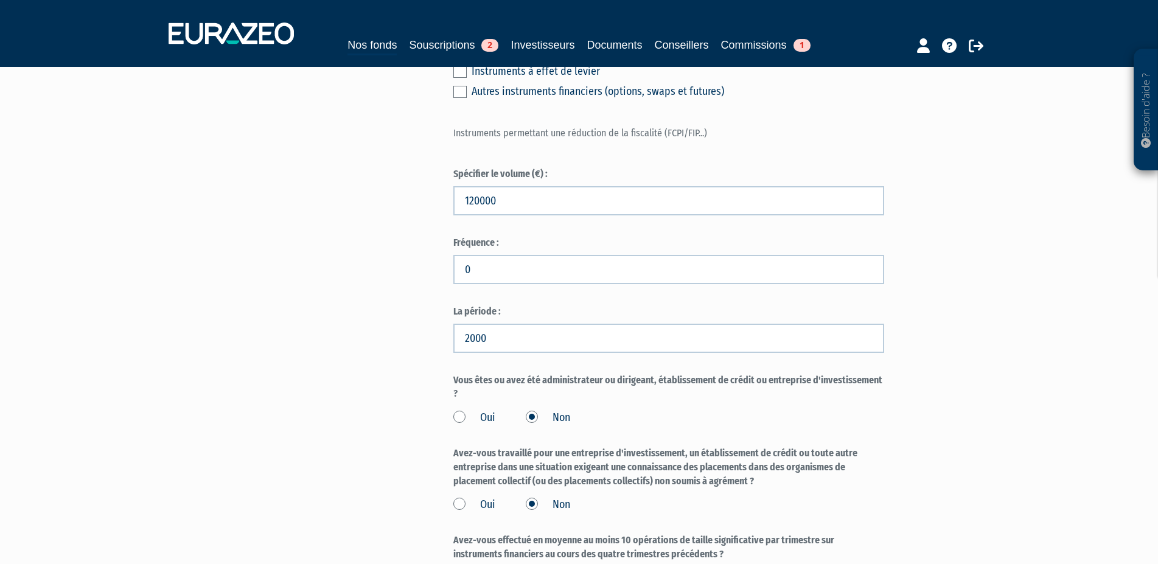
click at [1017, 452] on div "Besoin d'aide ? × J'ai besoin d'aide Si vous avez une question à propos du fonc…" at bounding box center [579, 246] width 1158 height 2231
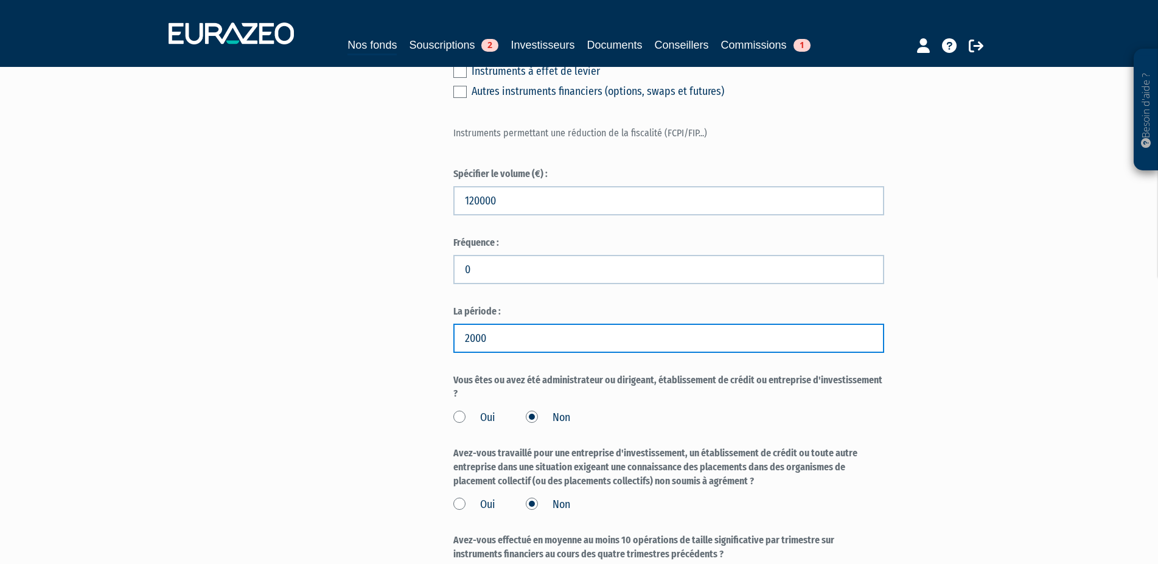
drag, startPoint x: 512, startPoint y: 341, endPoint x: 326, endPoint y: 340, distance: 186.2
click at [453, 340] on input "2000" at bounding box center [668, 338] width 431 height 29
type input "2020"
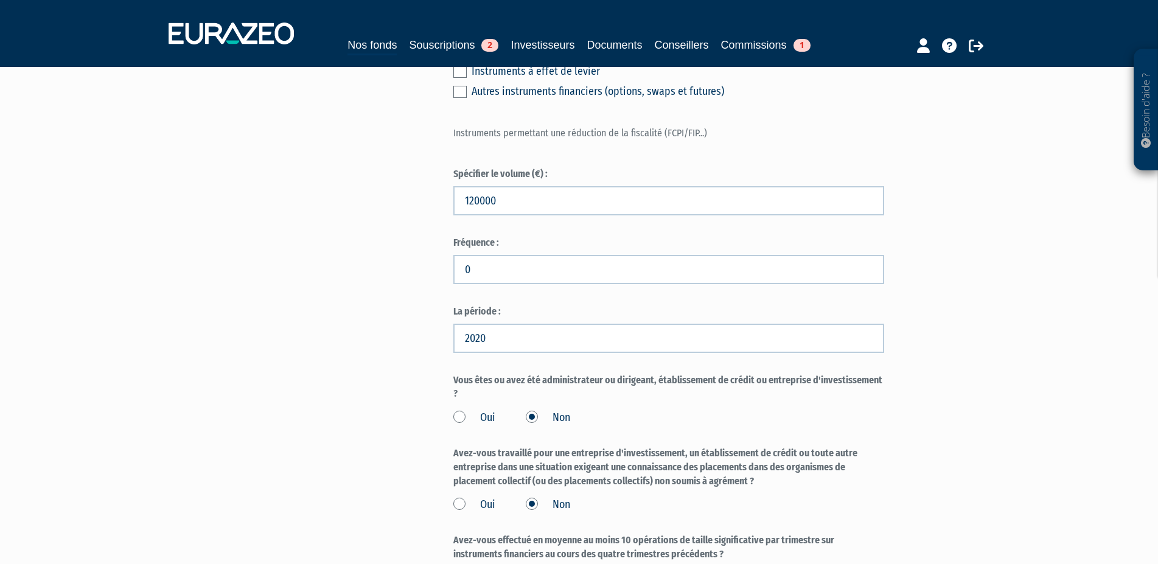
click at [931, 385] on div "Part A 100 000,00 € Droits d'entrée : 0,00 € MAILLY Julien Eurazeo Private Valu…" at bounding box center [711, 279] width 517 height 2103
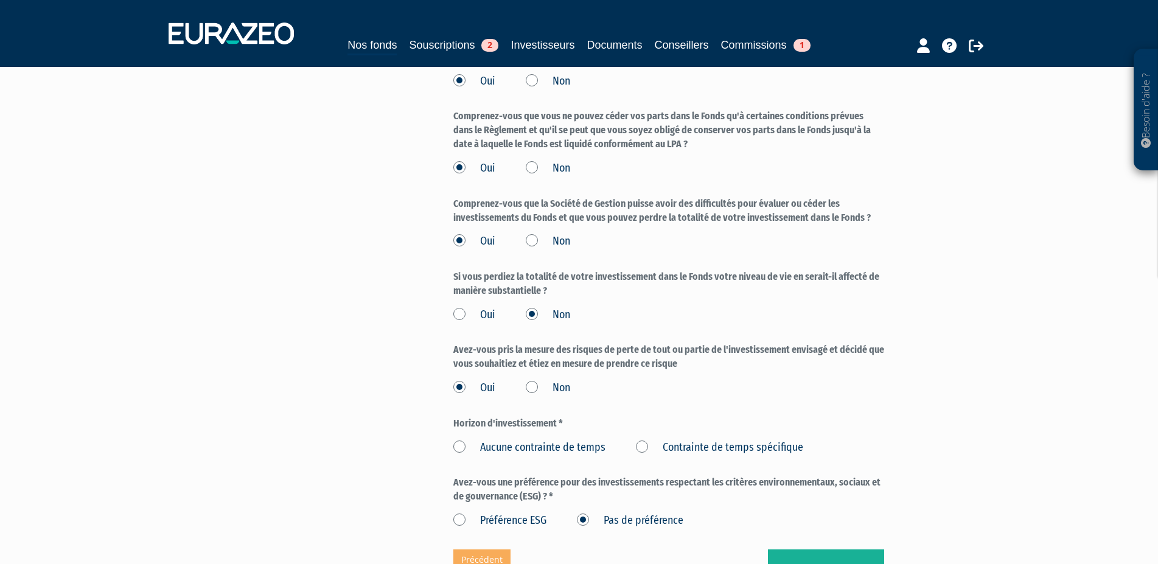
scroll to position [1676, 0]
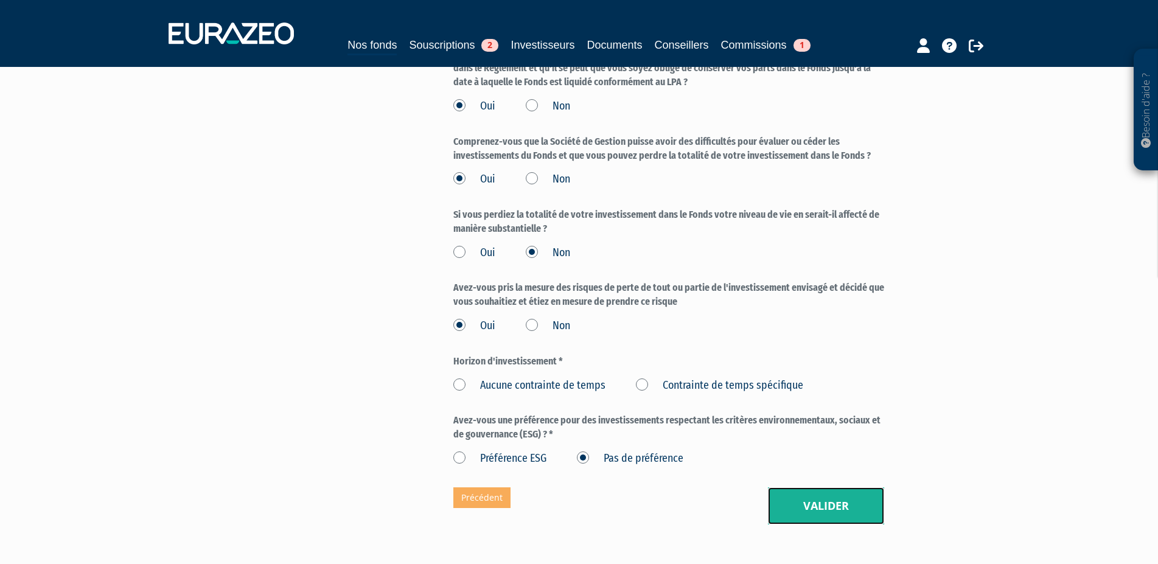
click at [815, 503] on button "Valider" at bounding box center [826, 506] width 116 height 38
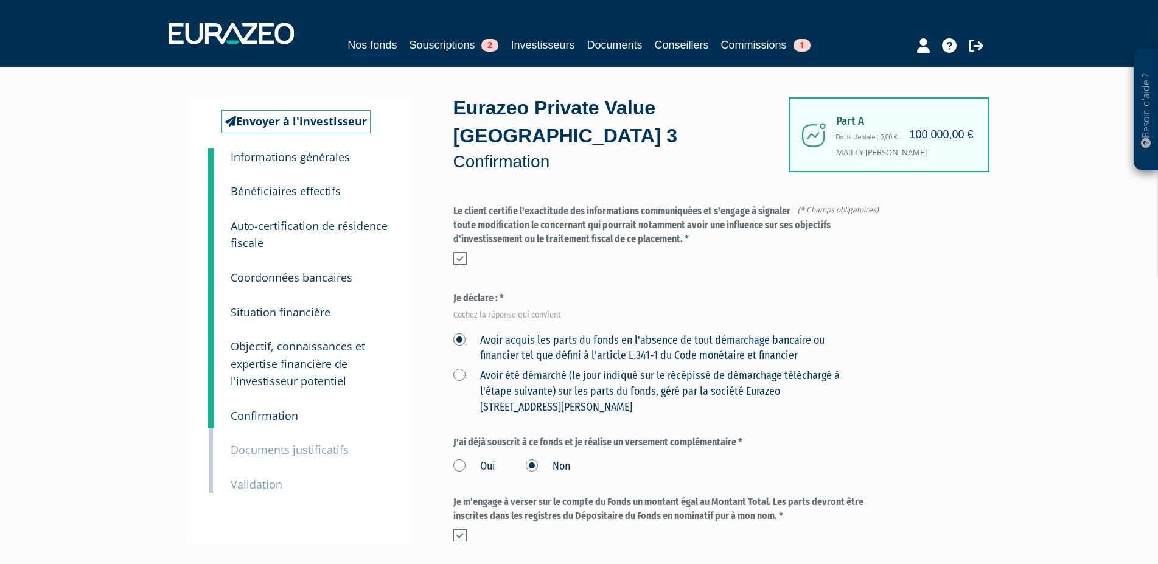
click at [259, 231] on small "Auto-certification de résidence fiscale" at bounding box center [309, 234] width 157 height 32
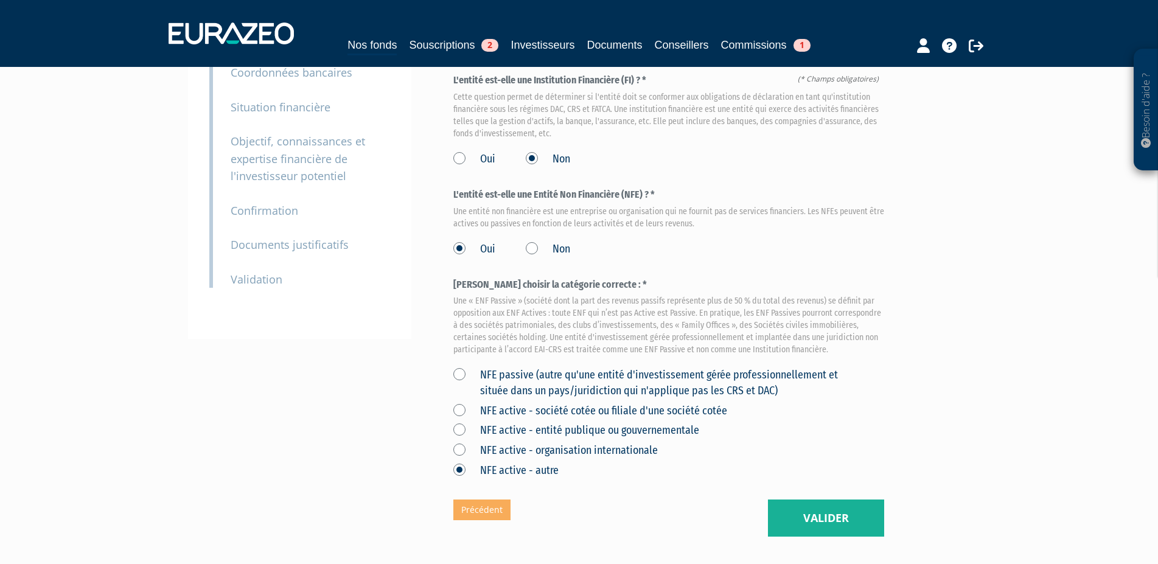
scroll to position [296, 0]
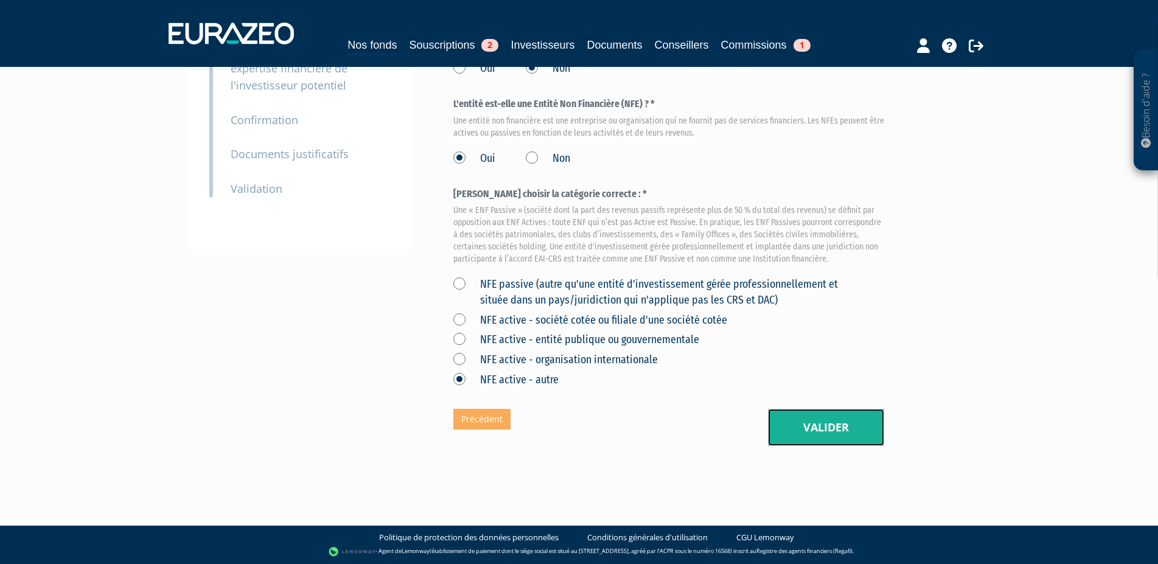
click at [831, 436] on button "Valider" at bounding box center [826, 428] width 116 height 38
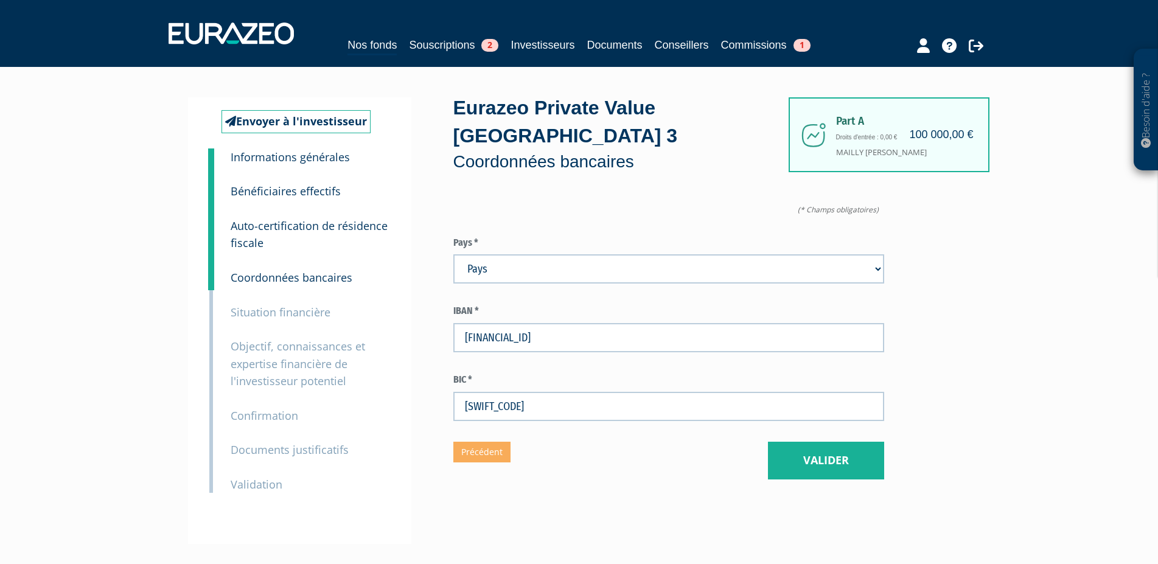
click at [279, 360] on small "Objectif, connaissances et expertise financière de l'investisseur potentiel" at bounding box center [298, 363] width 134 height 49
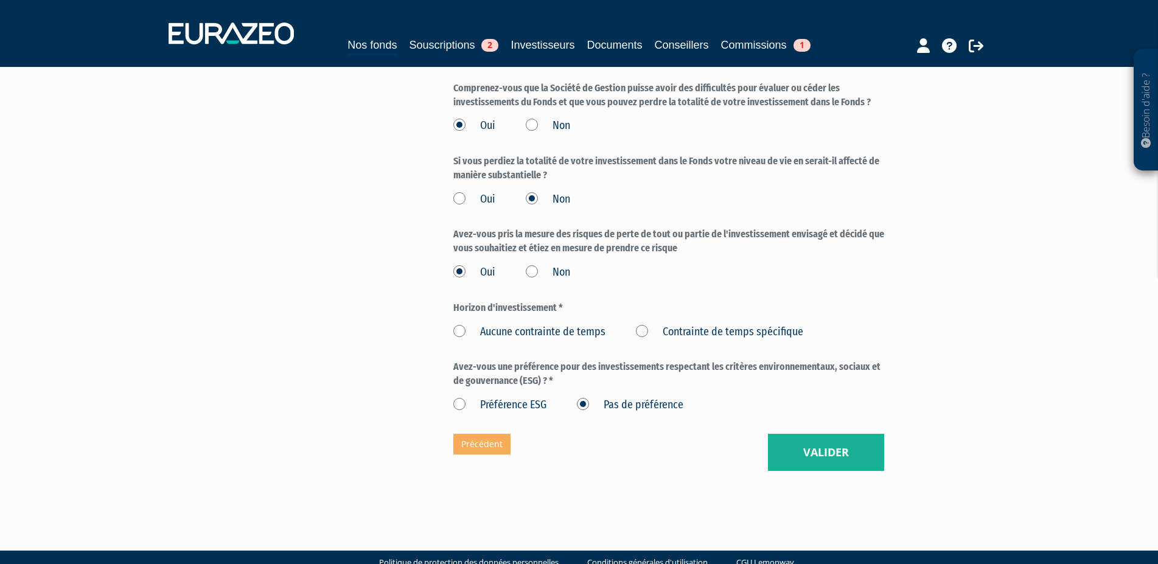
scroll to position [1753, 0]
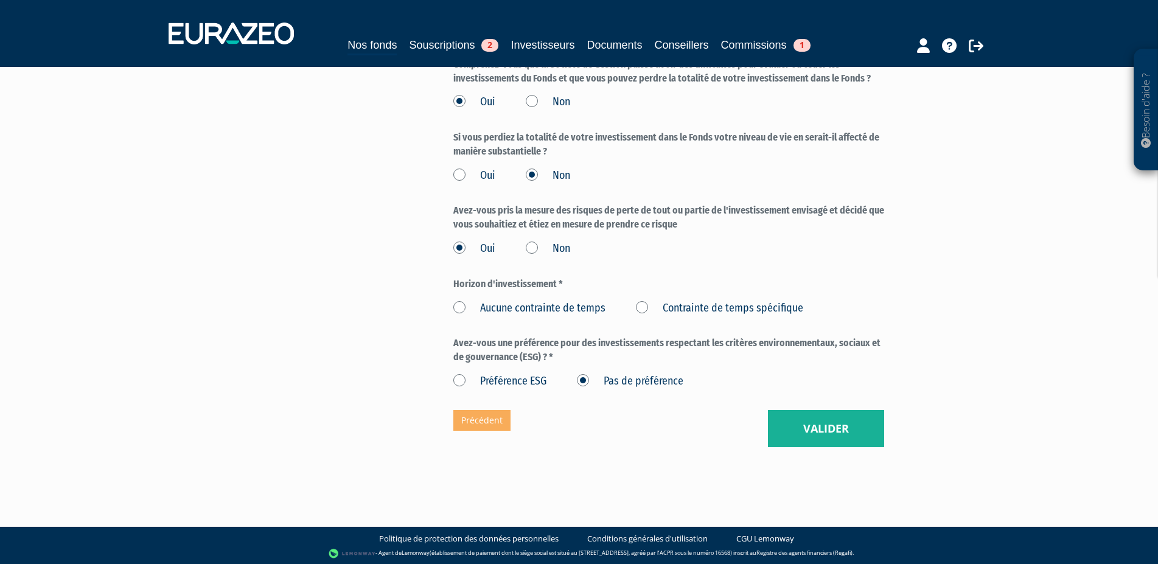
click at [459, 304] on label "Aucune contrainte de temps" at bounding box center [529, 309] width 152 height 16
click at [0, 0] on temps "Aucune contrainte de temps" at bounding box center [0, 0] width 0 height 0
click at [808, 425] on button "Valider" at bounding box center [826, 429] width 116 height 38
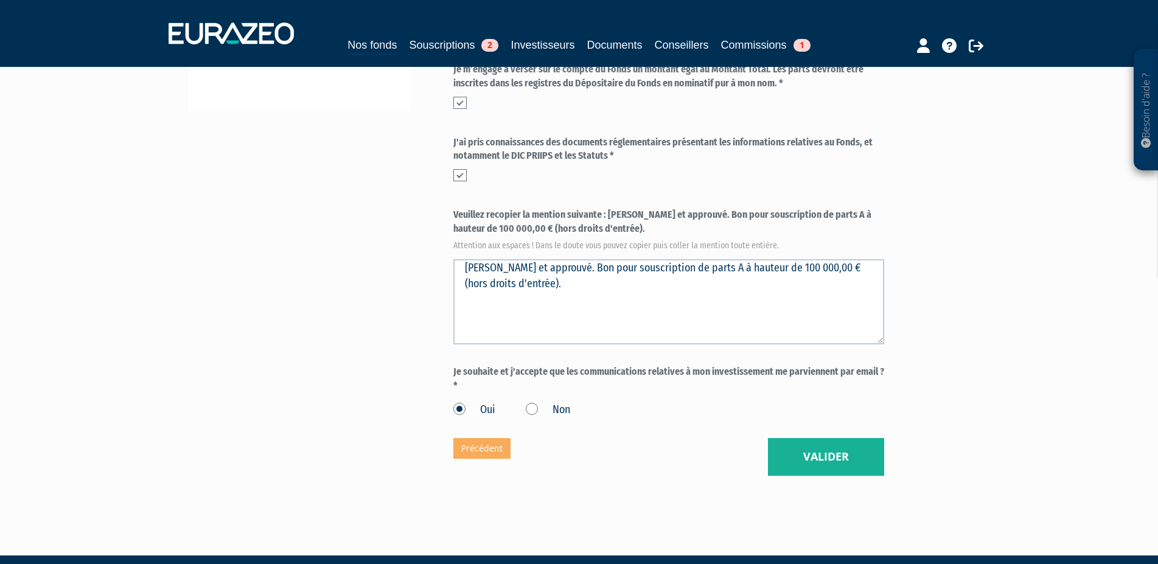
scroll to position [435, 0]
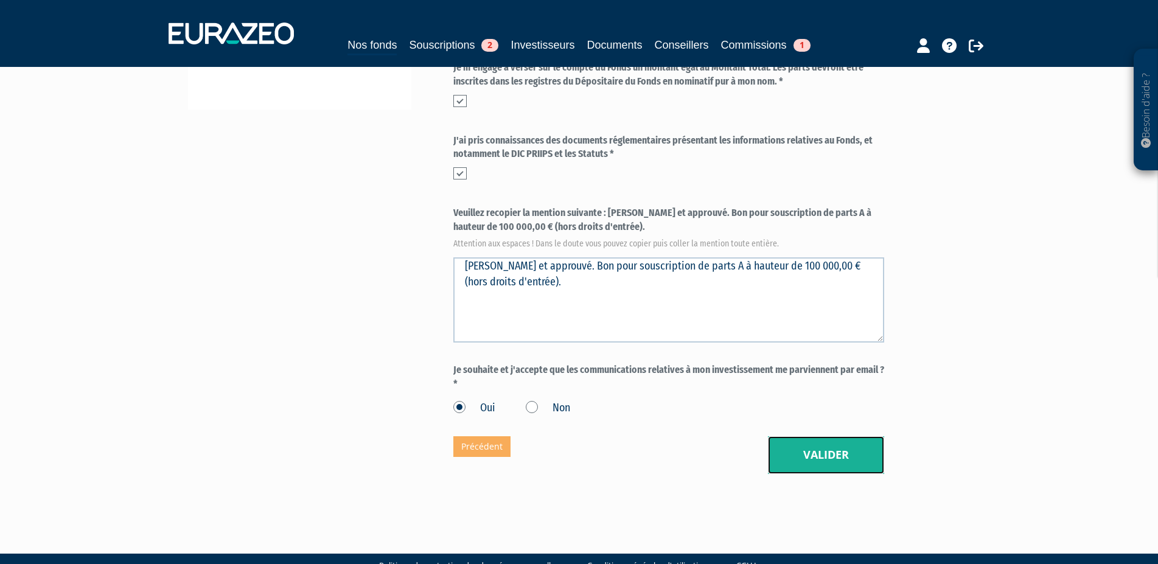
click at [843, 452] on button "Valider" at bounding box center [826, 455] width 116 height 38
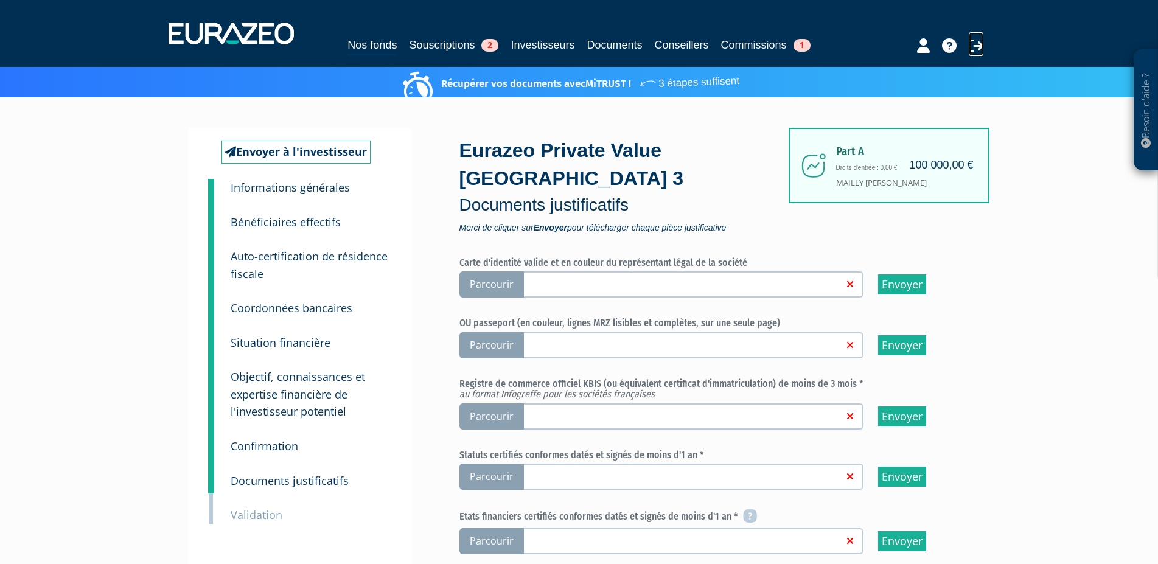
click at [969, 49] on icon at bounding box center [976, 45] width 15 height 15
